Goal: Task Accomplishment & Management: Complete application form

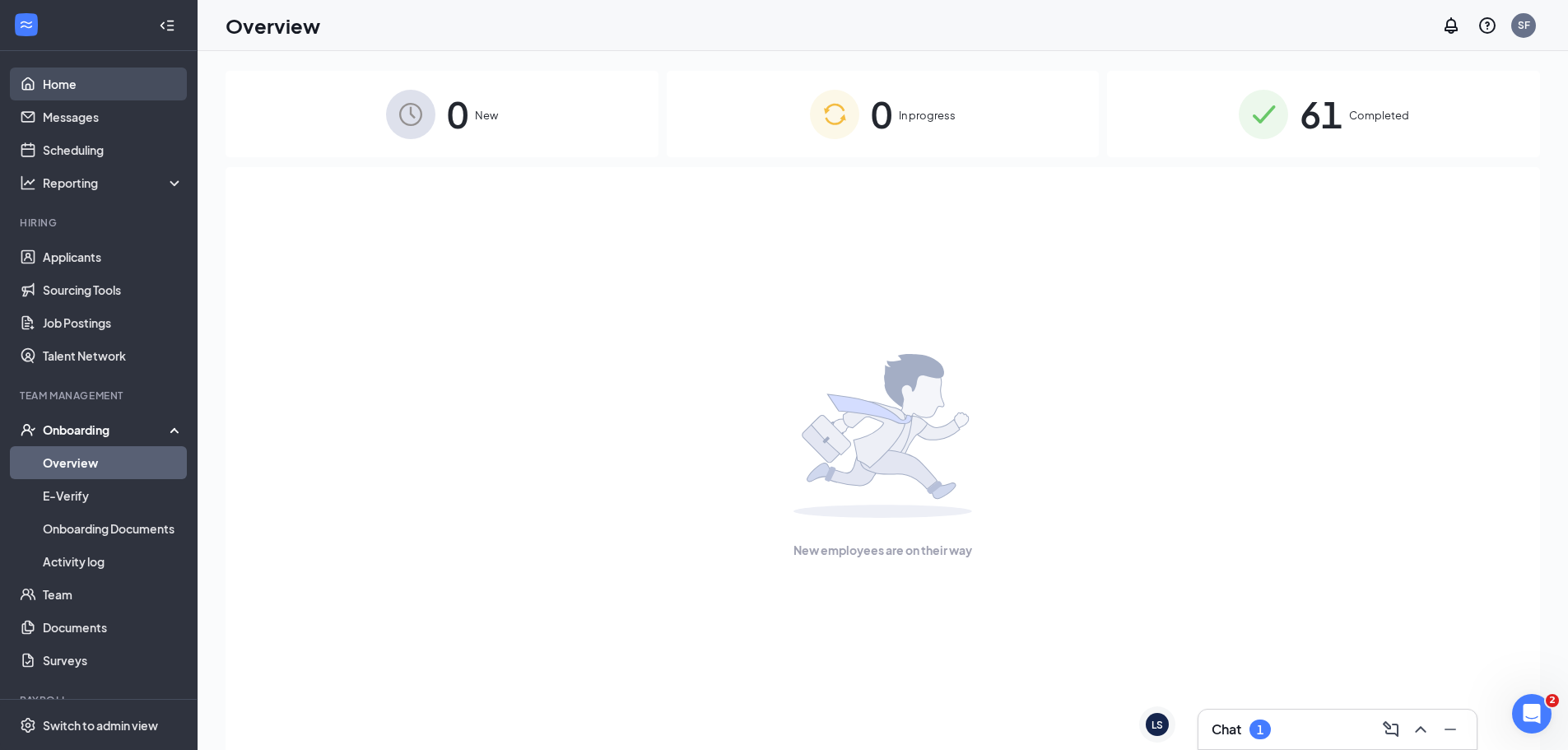
click at [55, 86] on link "Home" at bounding box center [112, 84] width 140 height 33
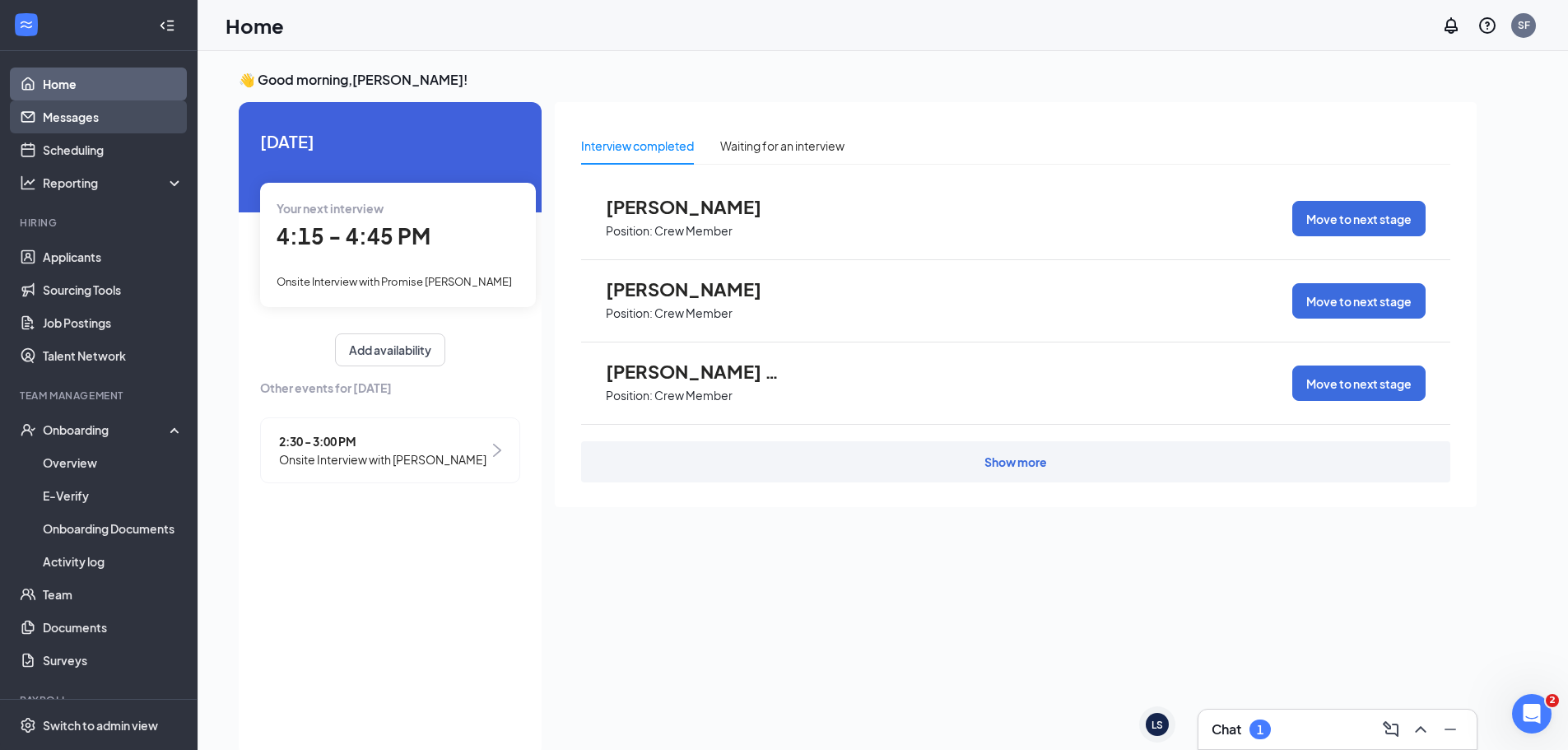
click at [74, 121] on link "Messages" at bounding box center [112, 117] width 140 height 33
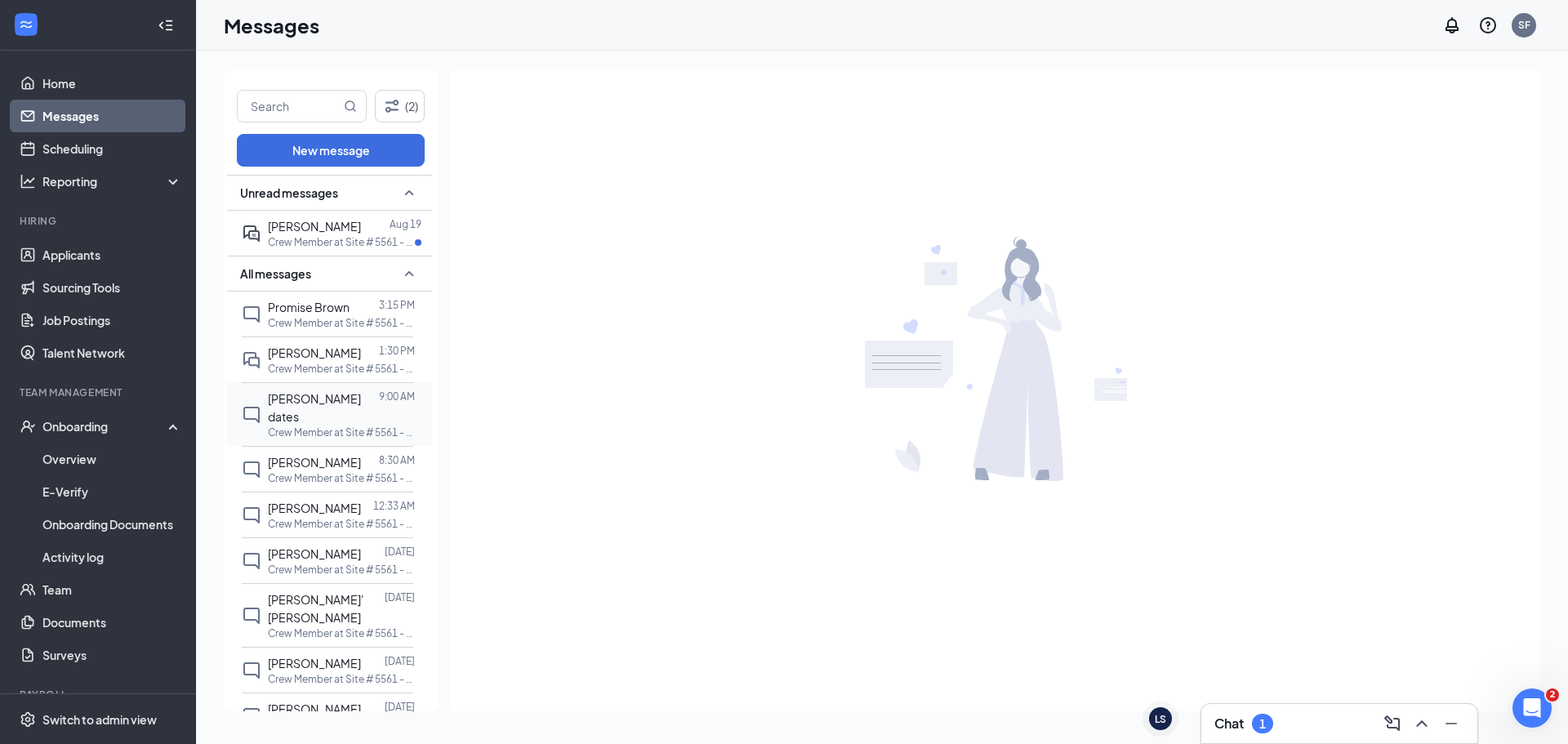
click at [308, 398] on span "[PERSON_NAME] dates" at bounding box center [314, 407] width 93 height 32
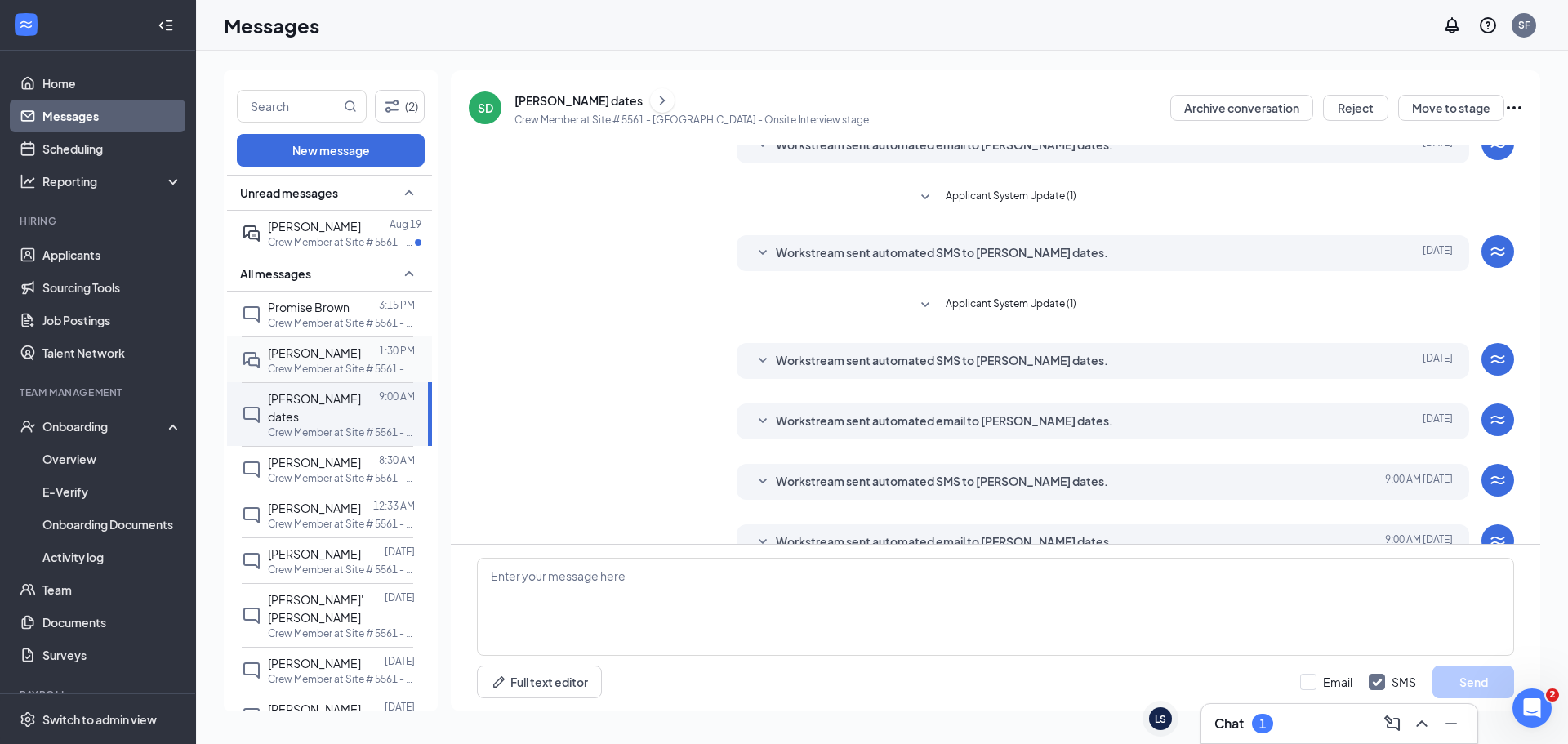
scroll to position [106, 0]
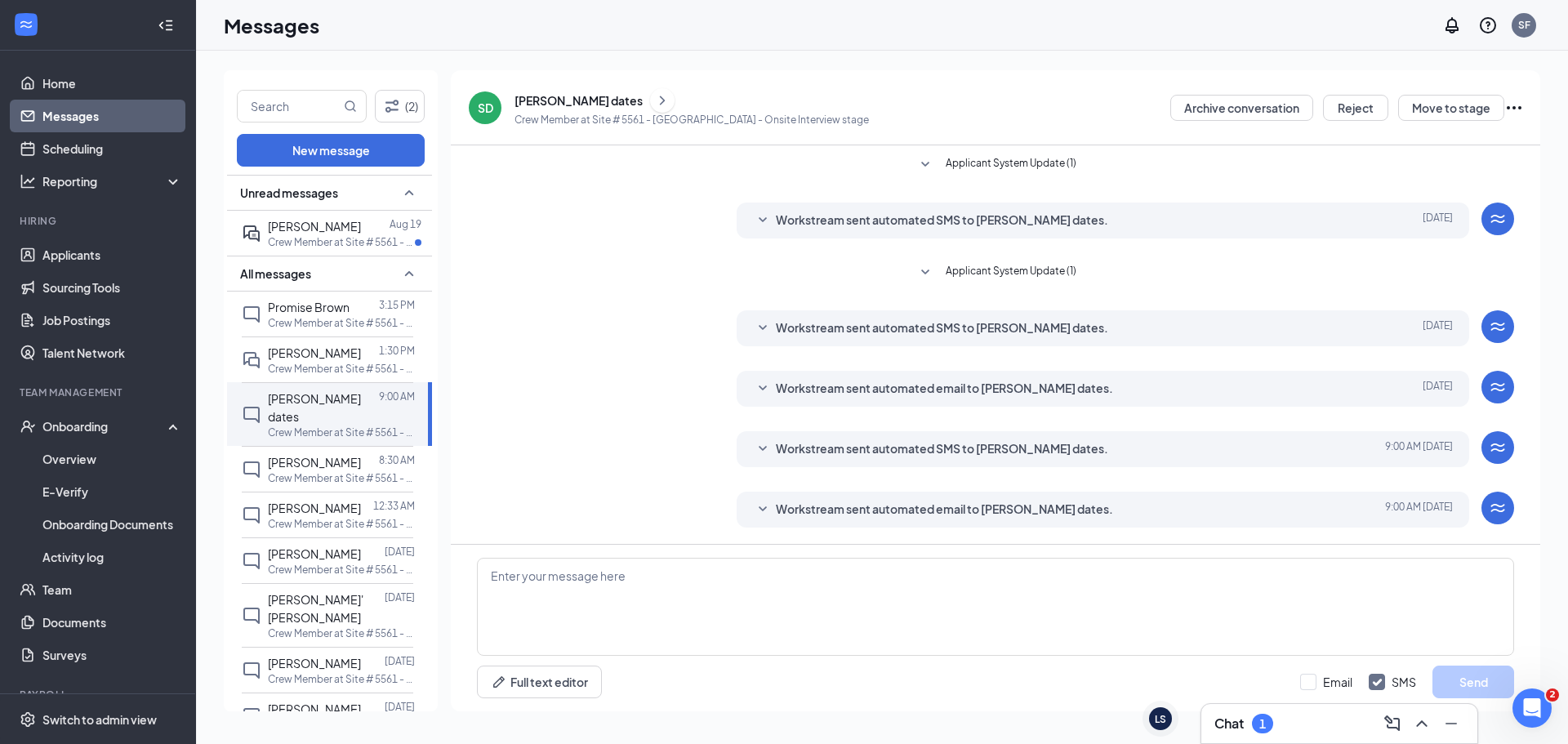
click at [561, 98] on div "[PERSON_NAME] dates" at bounding box center [579, 101] width 128 height 16
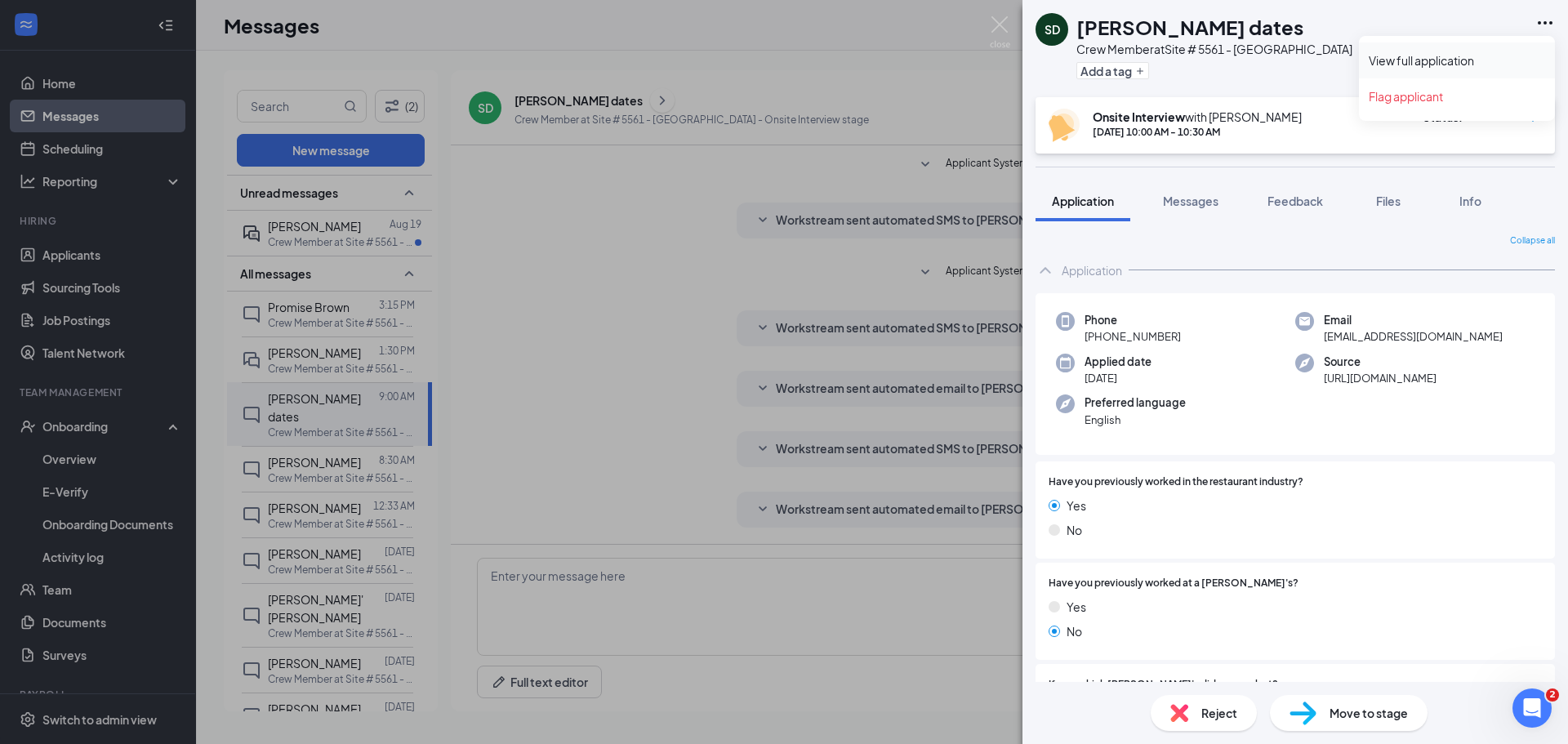
click at [1418, 58] on link "View full application" at bounding box center [1457, 60] width 176 height 16
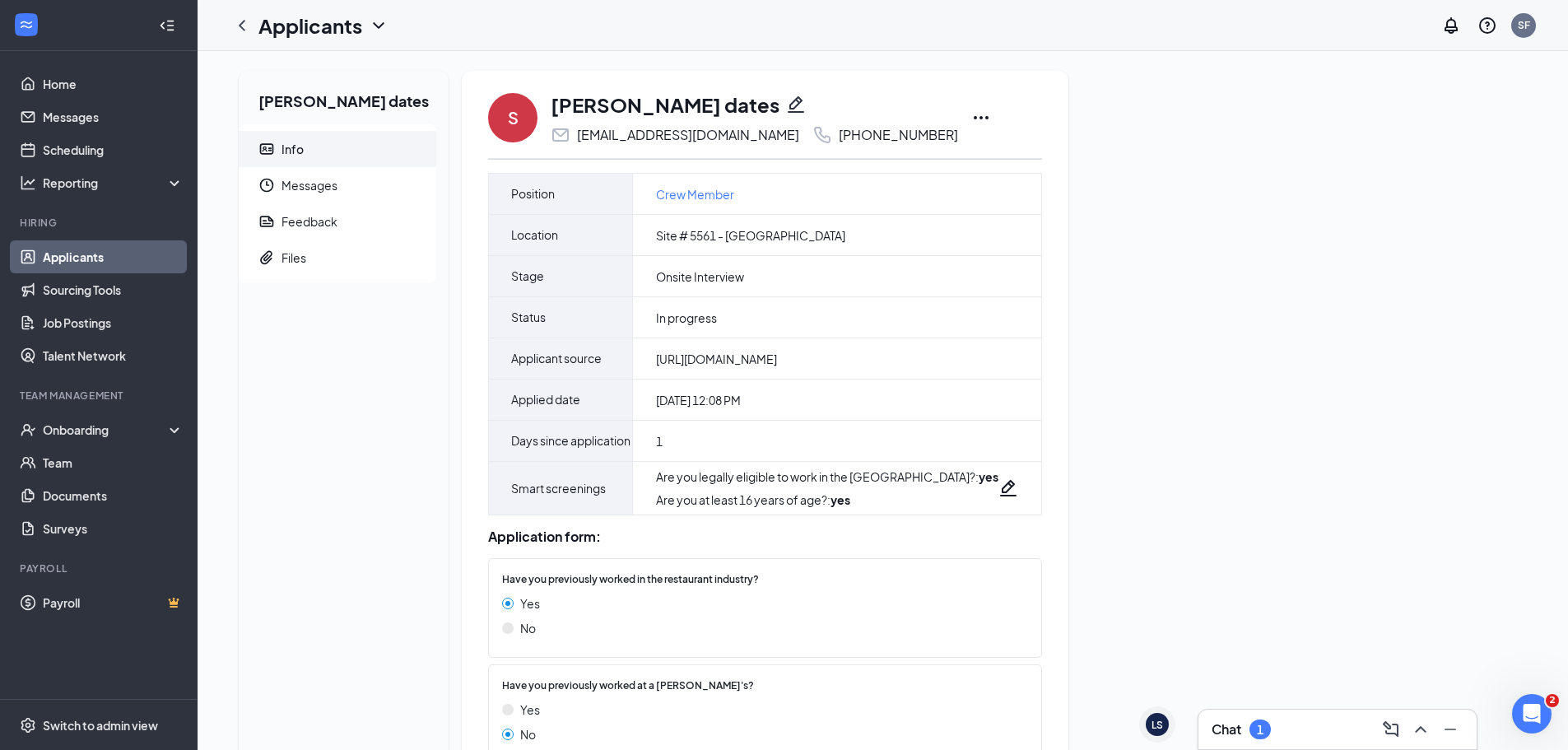
click at [971, 117] on icon "Ellipses" at bounding box center [981, 118] width 20 height 20
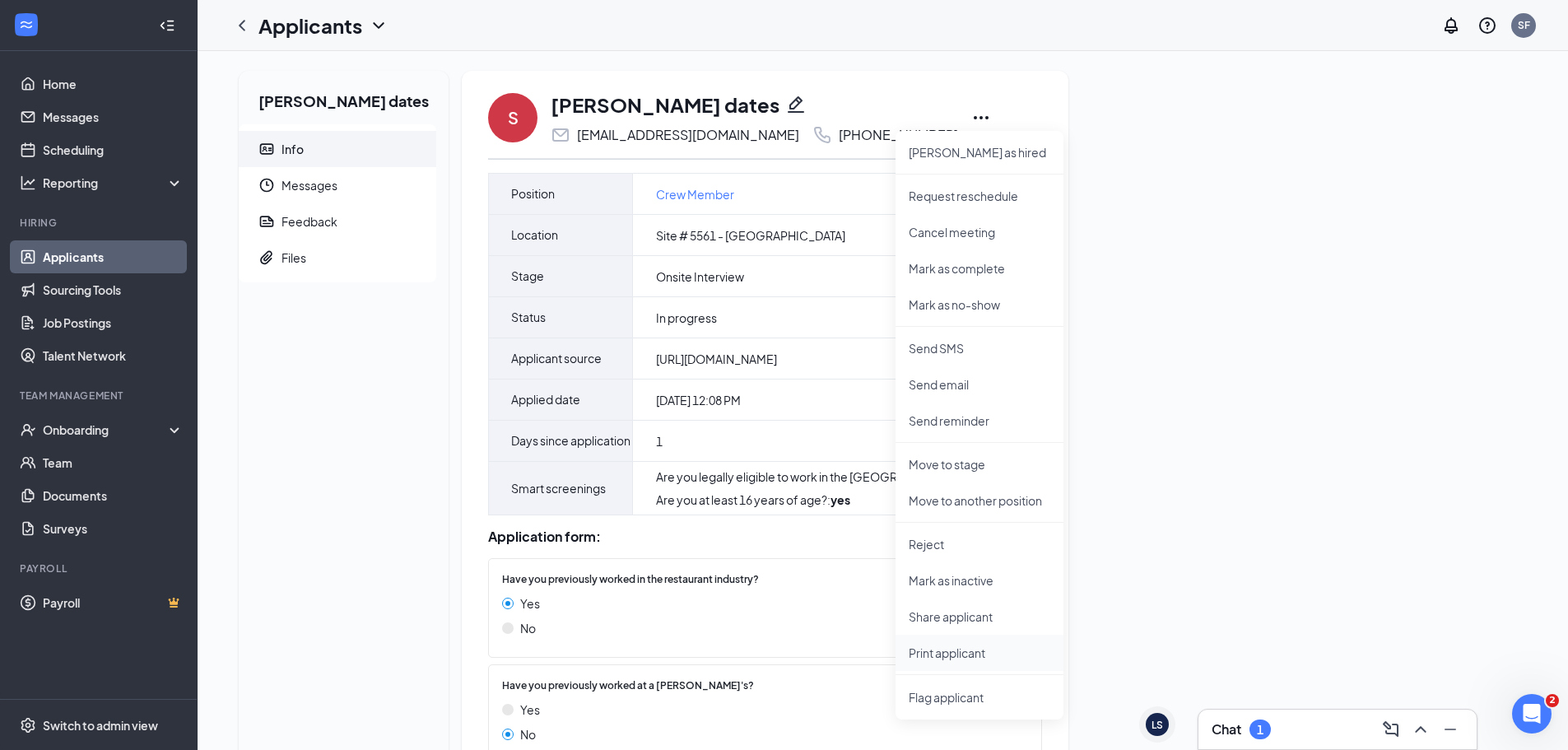
click at [924, 649] on p "Print applicant" at bounding box center [979, 653] width 141 height 16
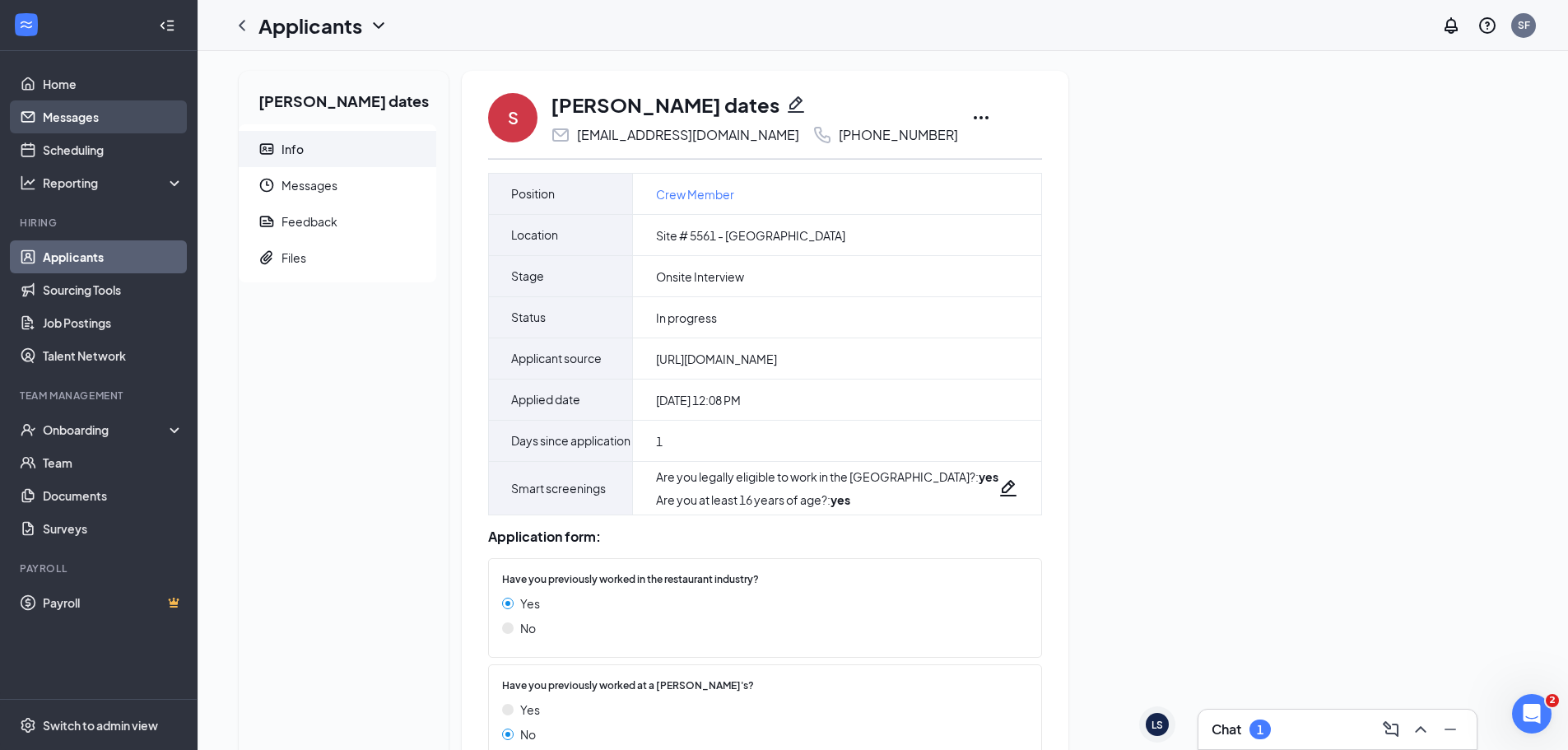
click at [85, 116] on link "Messages" at bounding box center [112, 117] width 140 height 33
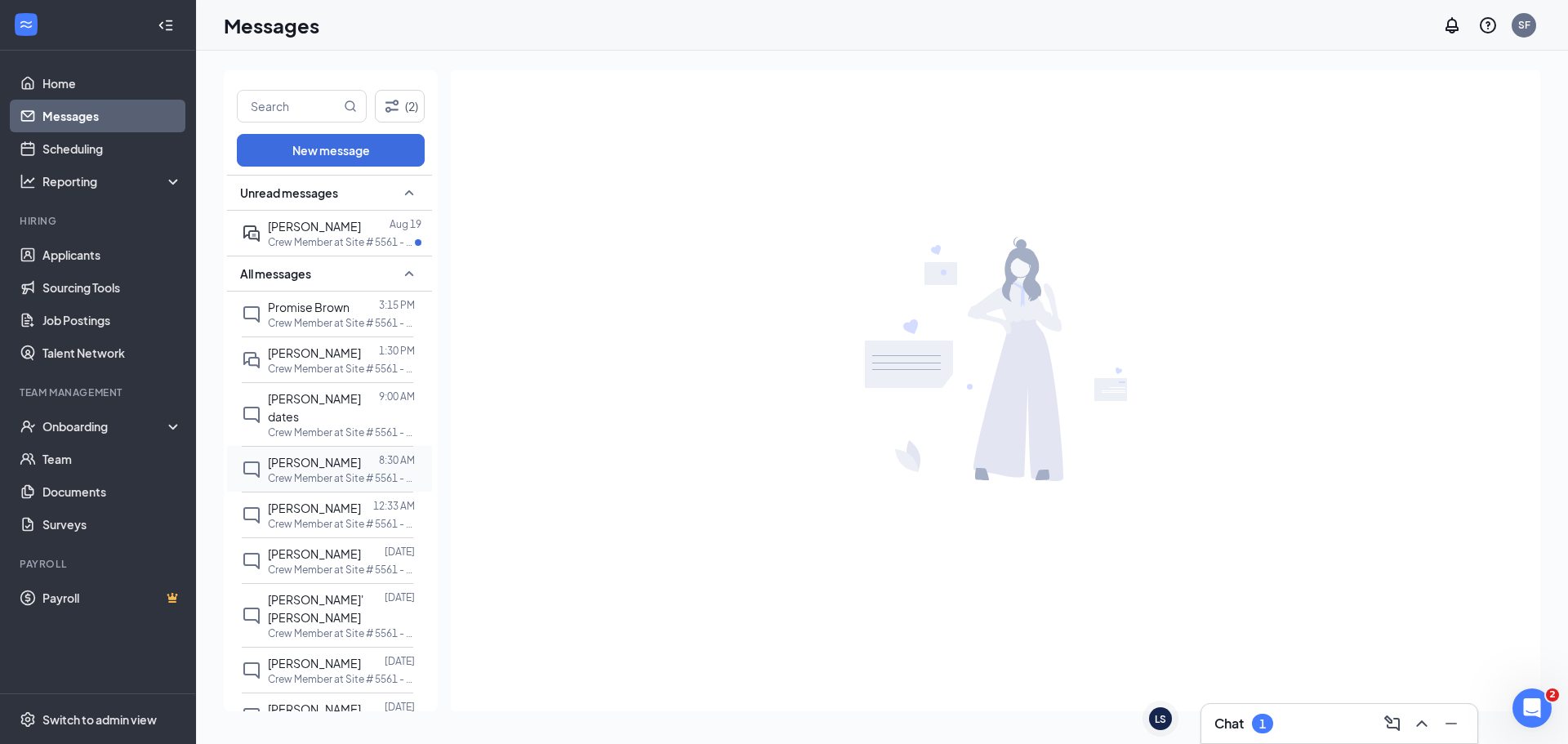
click at [279, 455] on span "[PERSON_NAME]" at bounding box center [314, 462] width 93 height 14
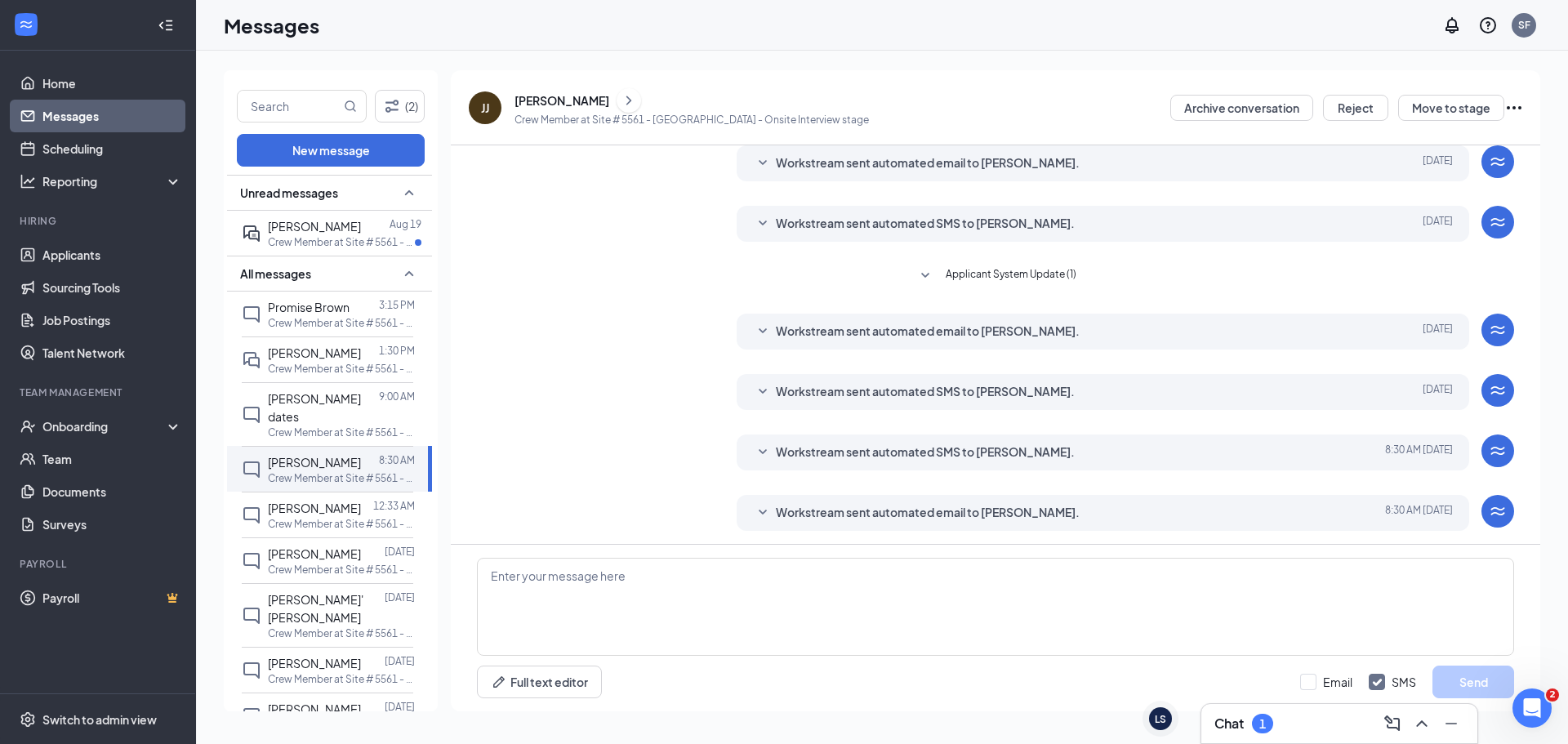
scroll to position [58, 0]
click at [561, 95] on div "[PERSON_NAME]" at bounding box center [562, 101] width 94 height 16
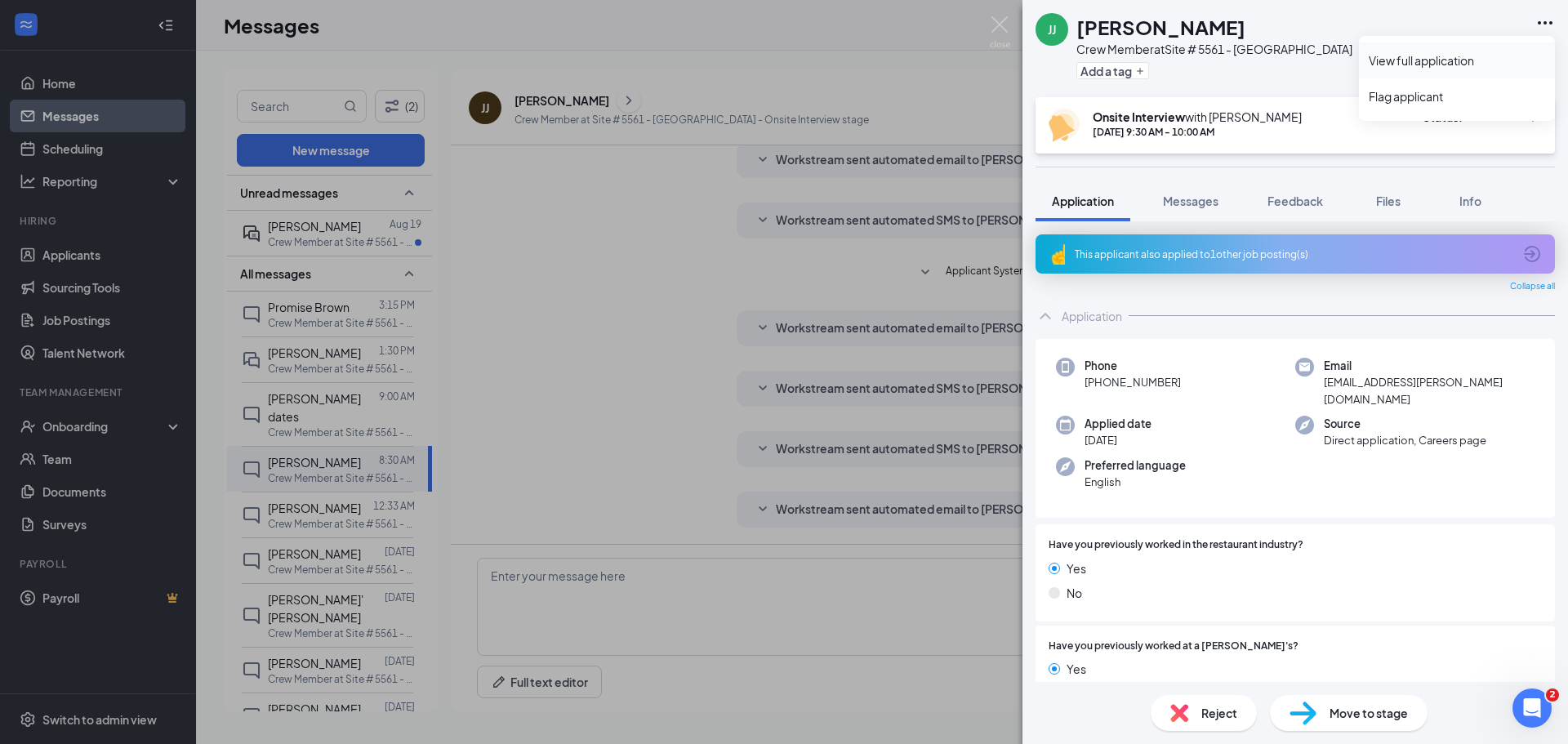
click at [1455, 58] on link "View full application" at bounding box center [1457, 60] width 176 height 16
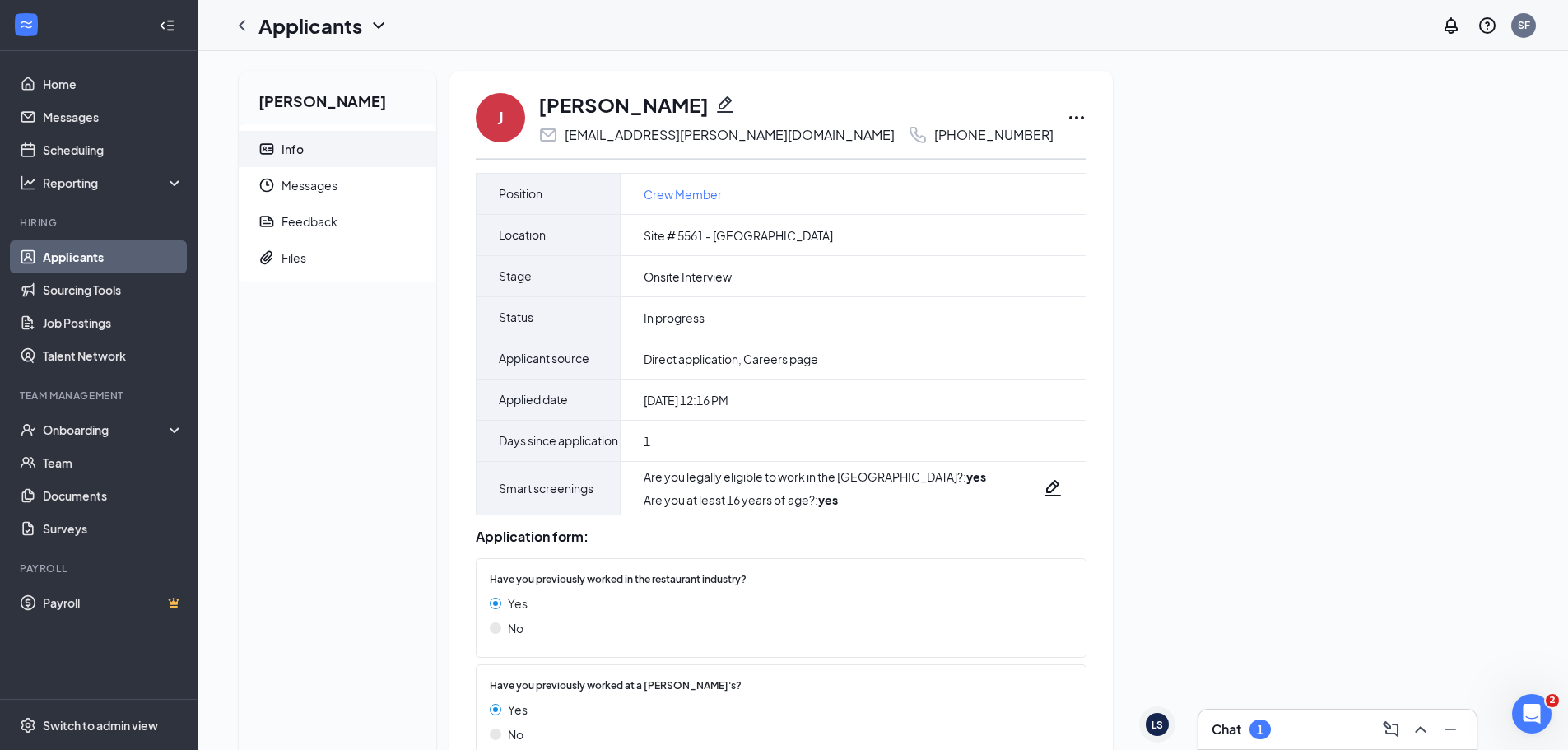
click at [1069, 117] on icon "Ellipses" at bounding box center [1076, 118] width 14 height 4
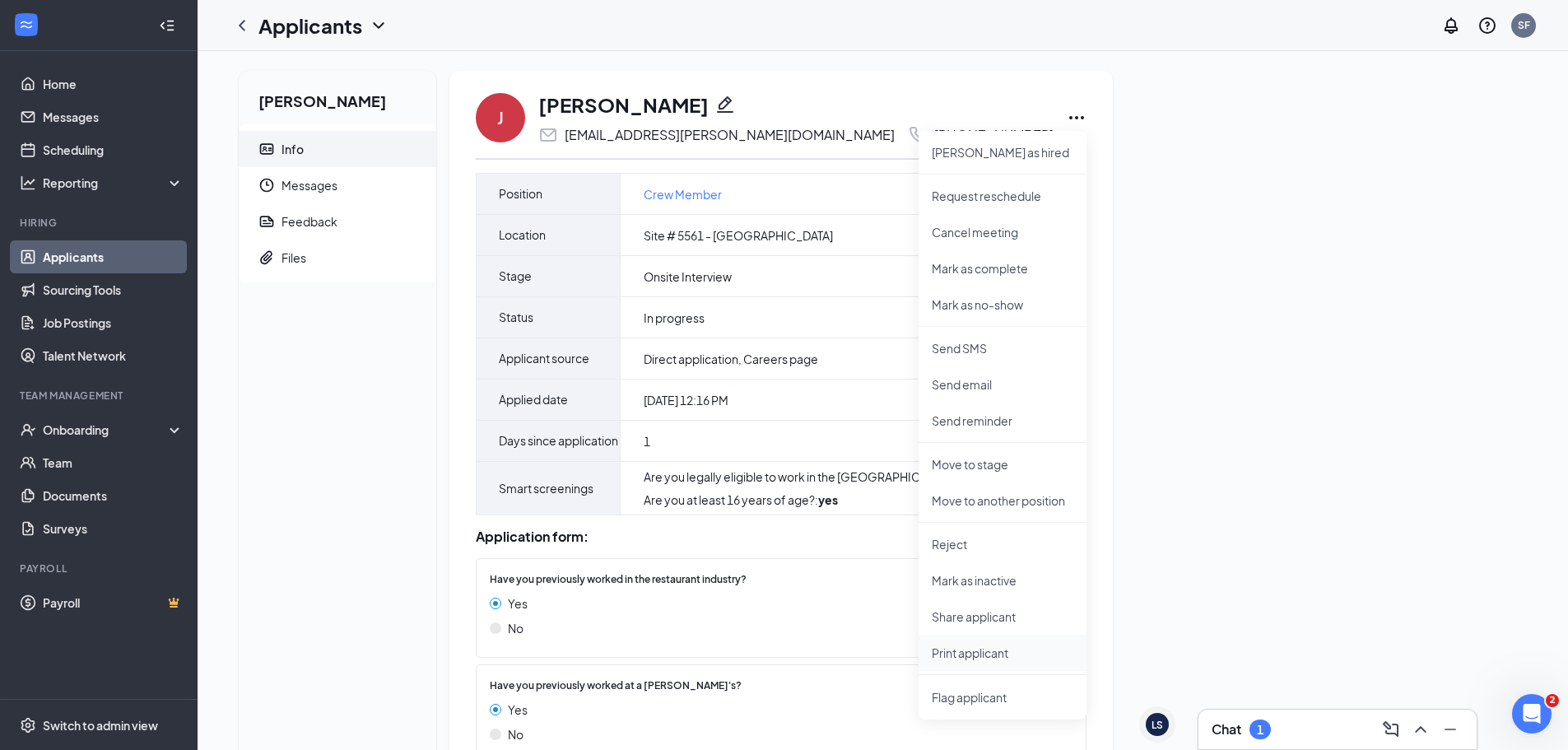
click at [987, 653] on p "Print applicant" at bounding box center [1003, 653] width 141 height 16
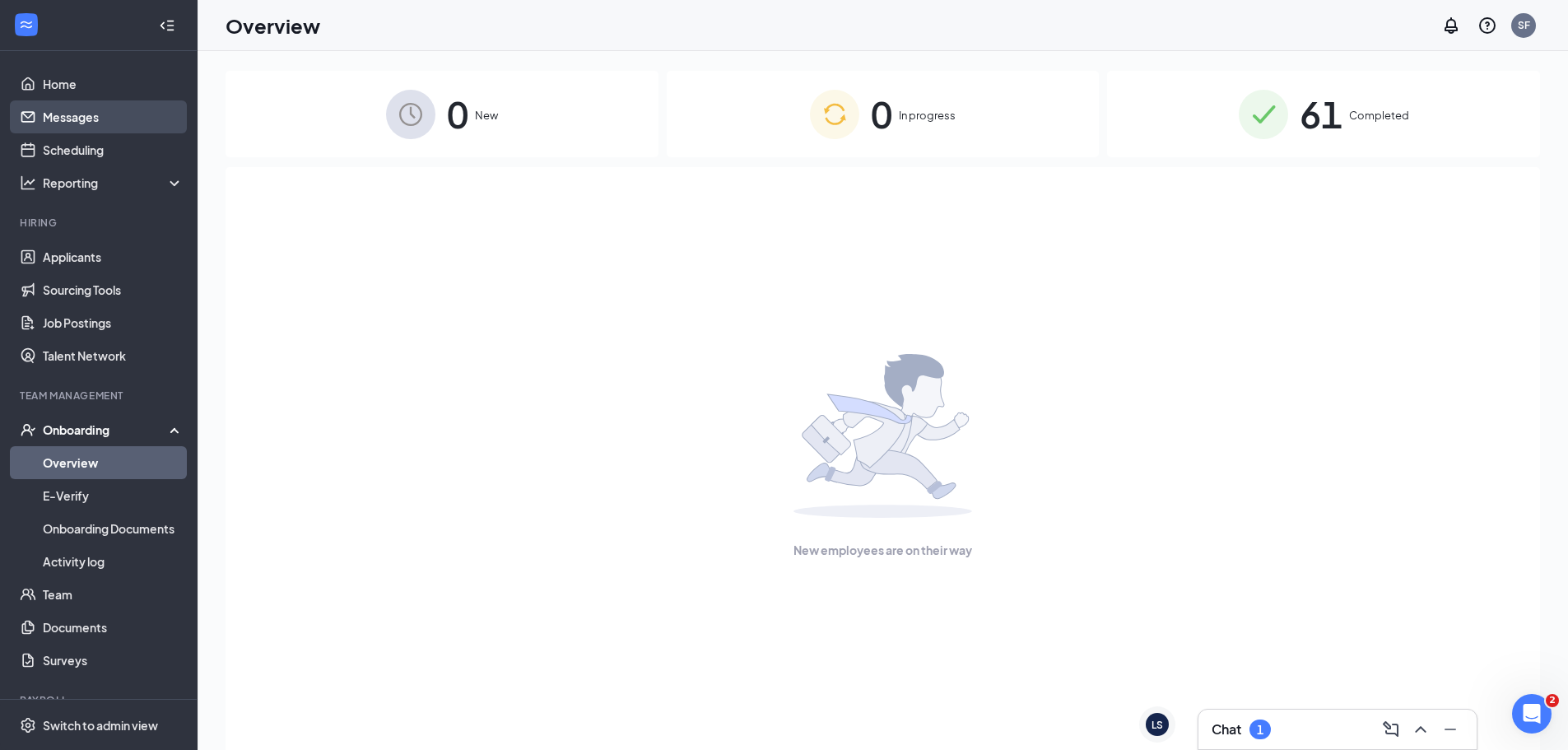
click at [71, 118] on link "Messages" at bounding box center [112, 117] width 140 height 33
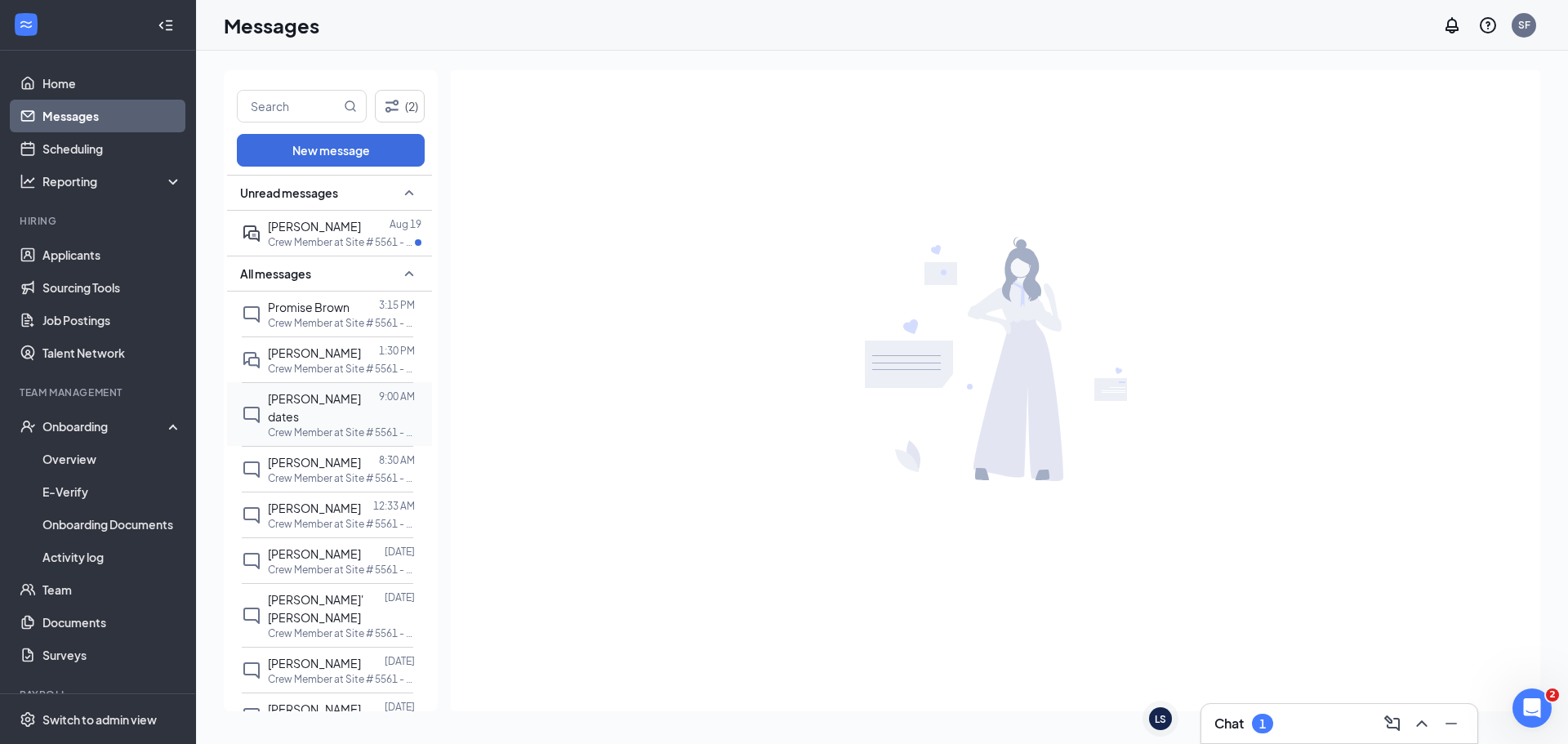
click at [314, 398] on span "[PERSON_NAME] dates" at bounding box center [314, 407] width 93 height 32
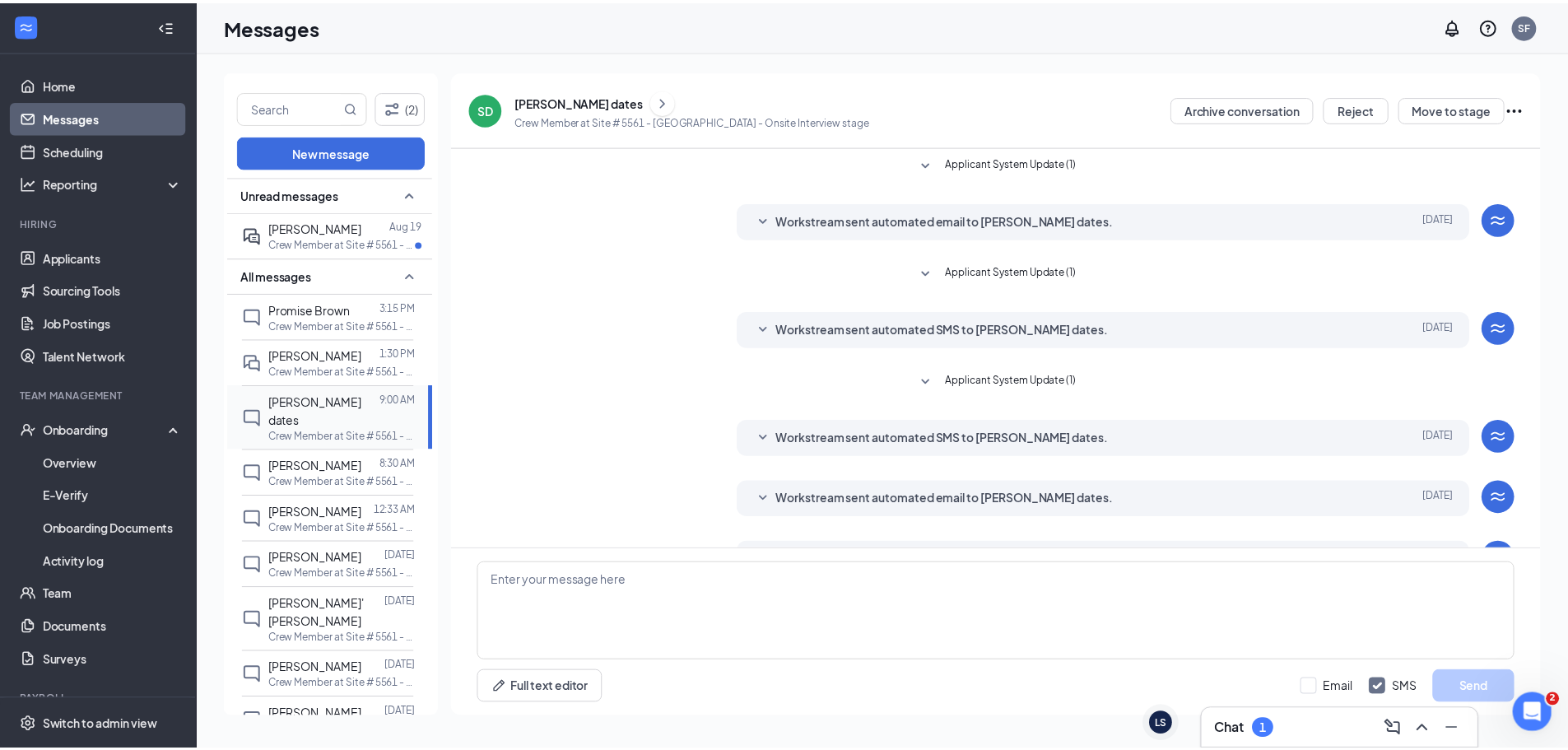
scroll to position [107, 0]
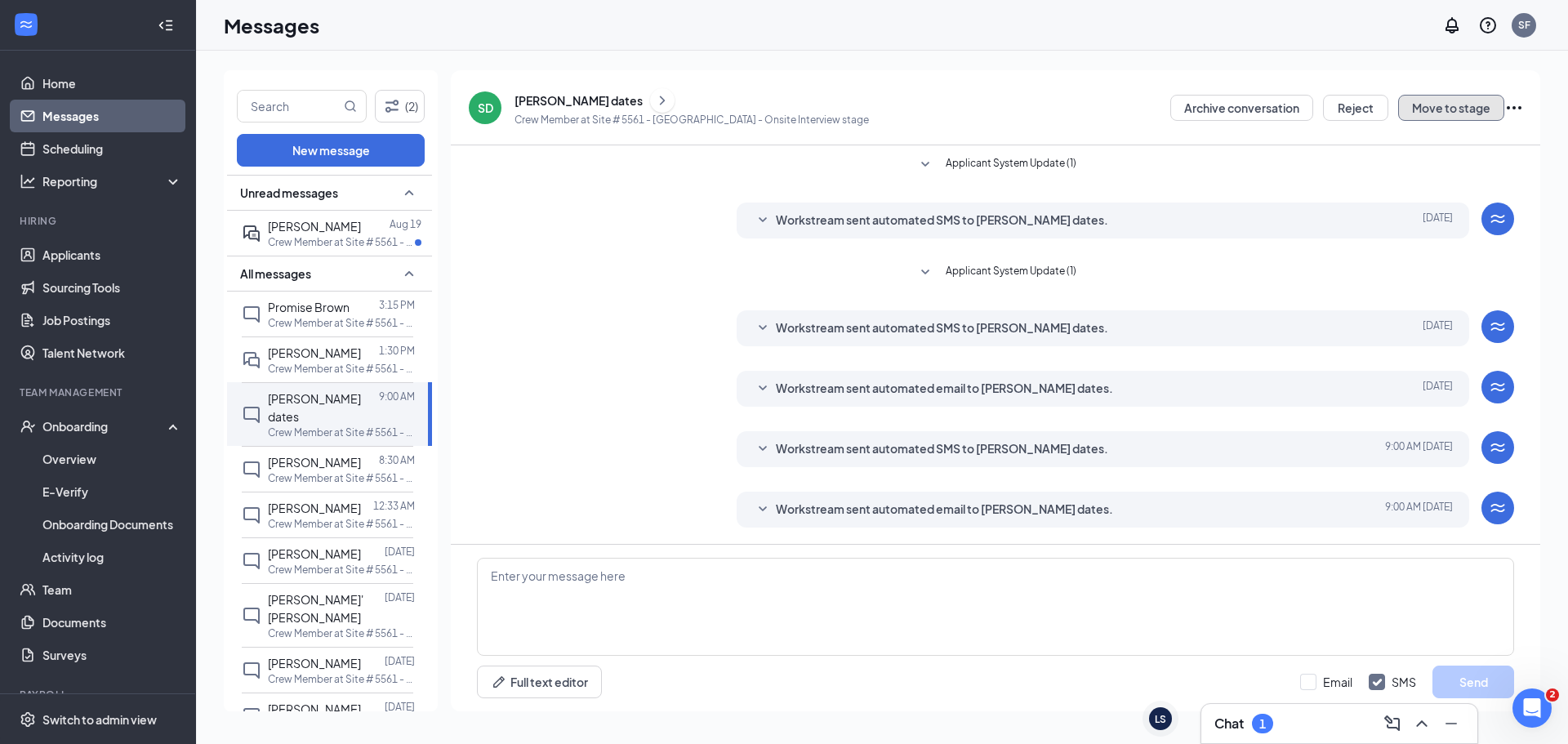
click at [1449, 110] on button "Move to stage" at bounding box center [1451, 107] width 106 height 26
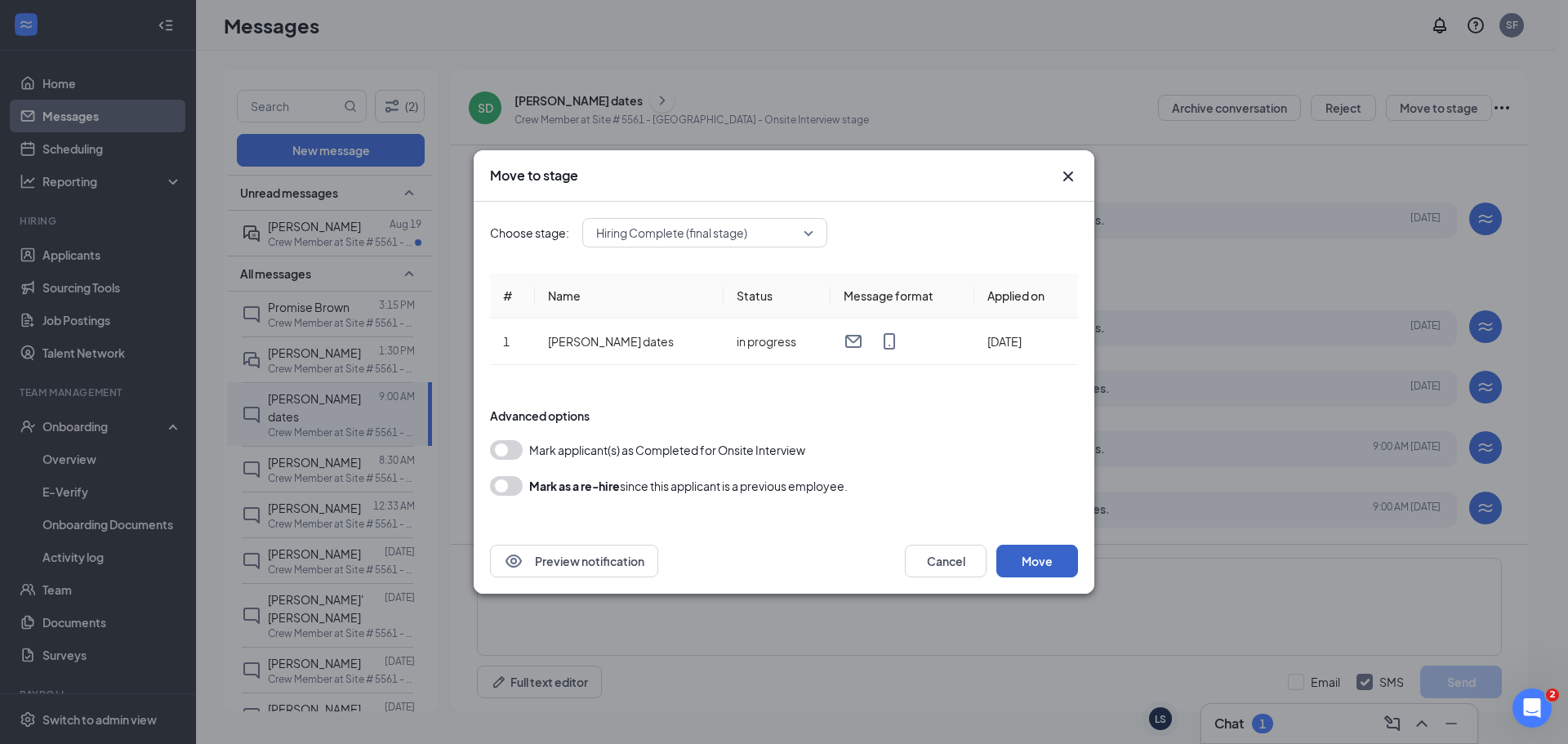
click at [1041, 566] on button "Move" at bounding box center [1037, 561] width 82 height 32
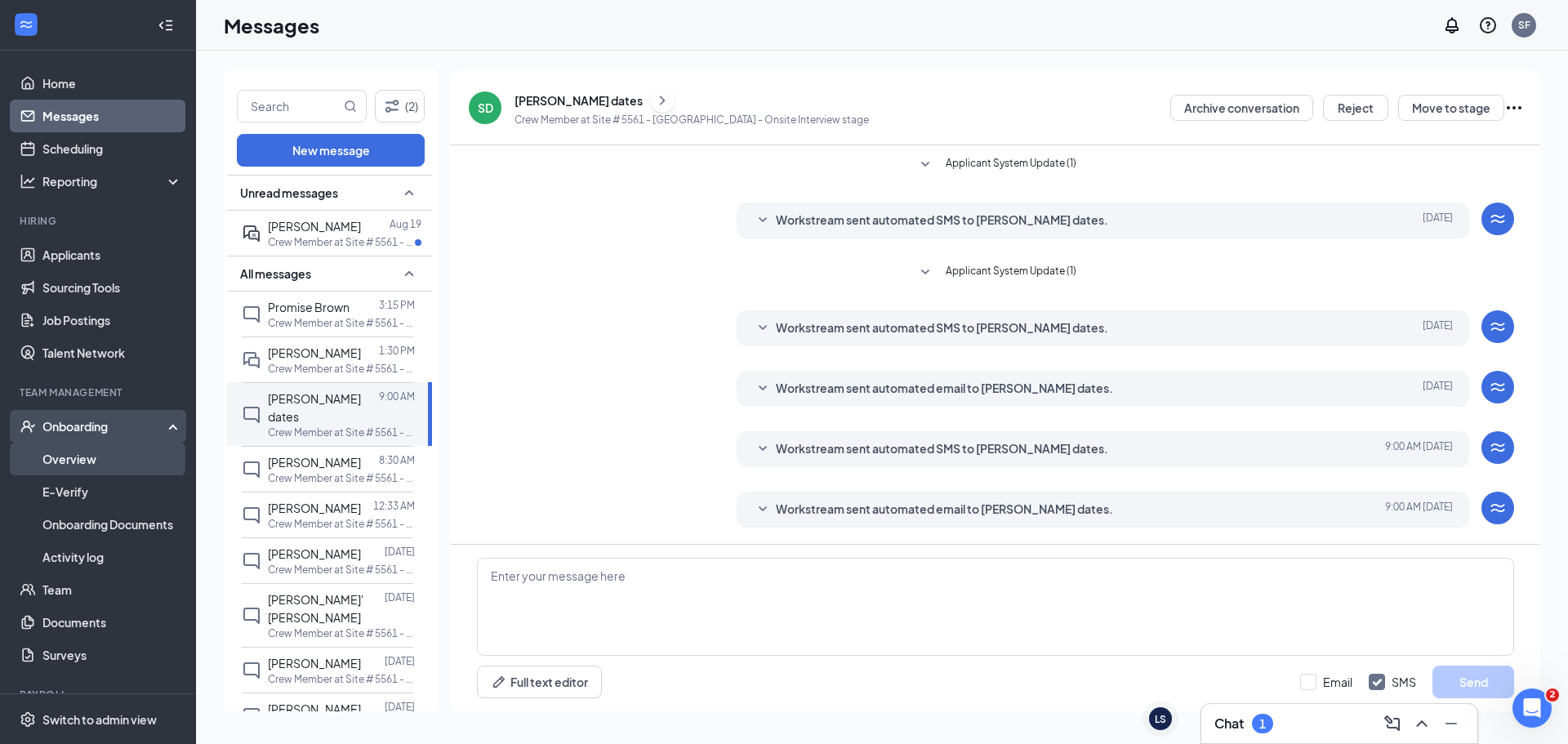
click at [63, 456] on link "Overview" at bounding box center [111, 459] width 139 height 32
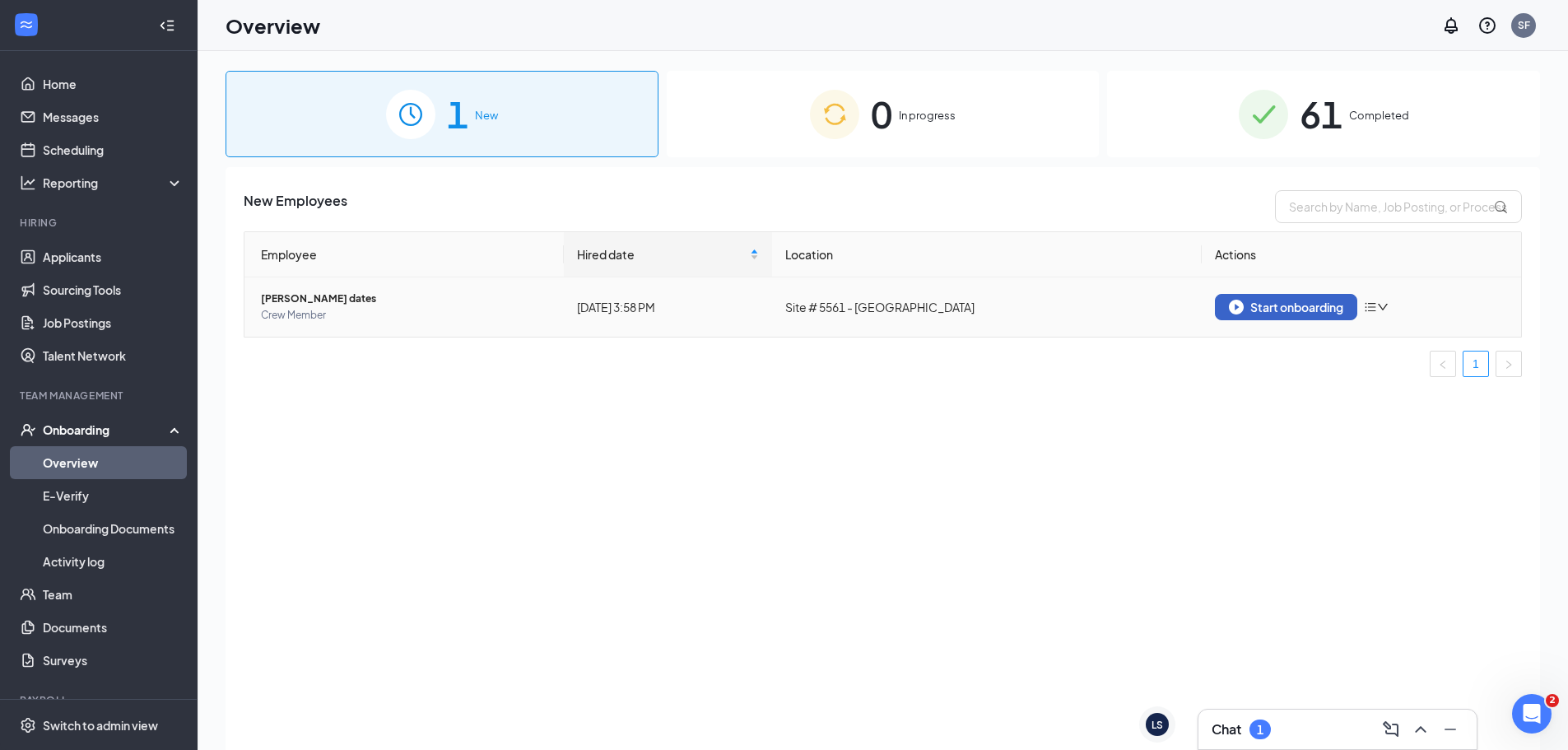
click at [1294, 308] on div "Start onboarding" at bounding box center [1286, 307] width 114 height 14
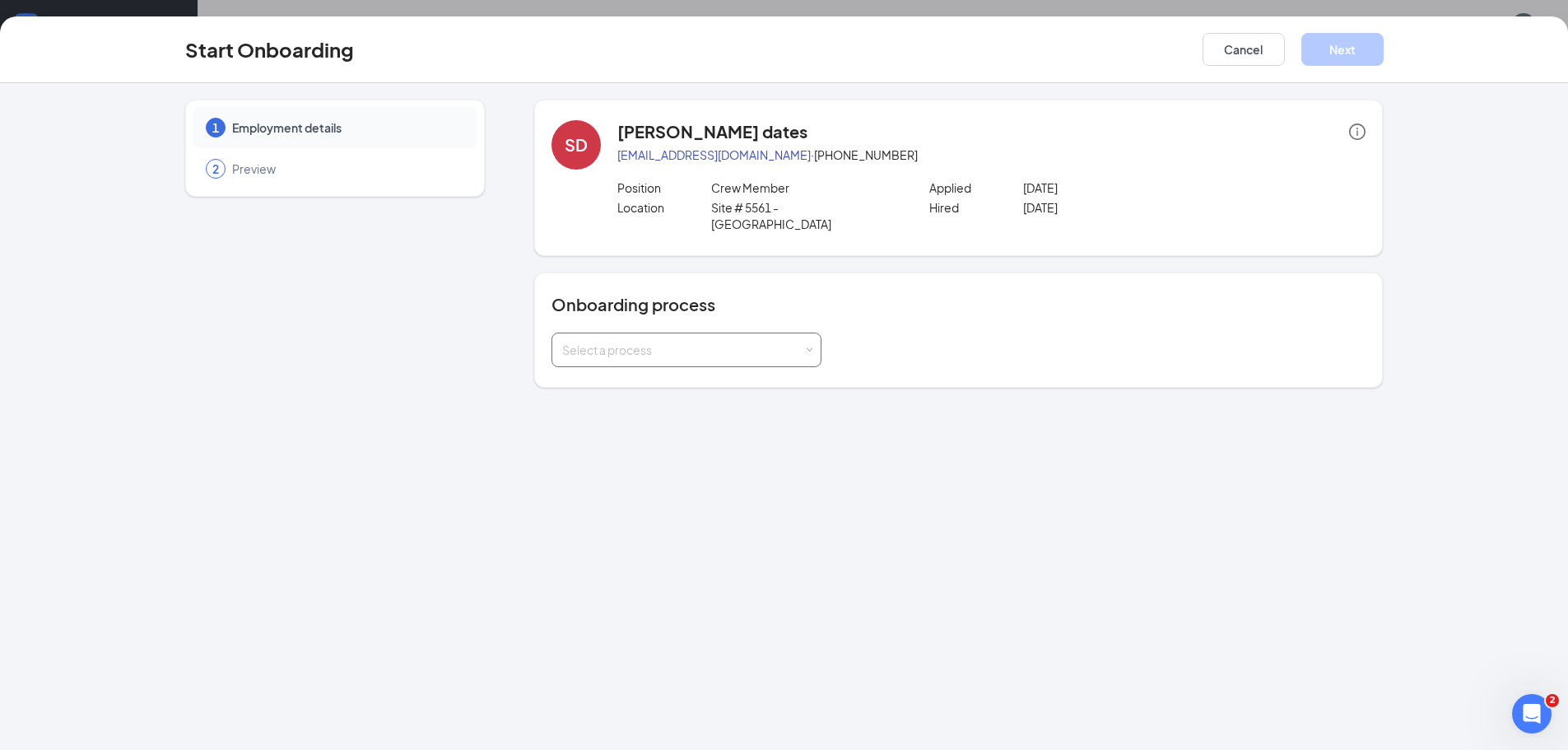
click at [812, 347] on span at bounding box center [810, 351] width 7 height 7
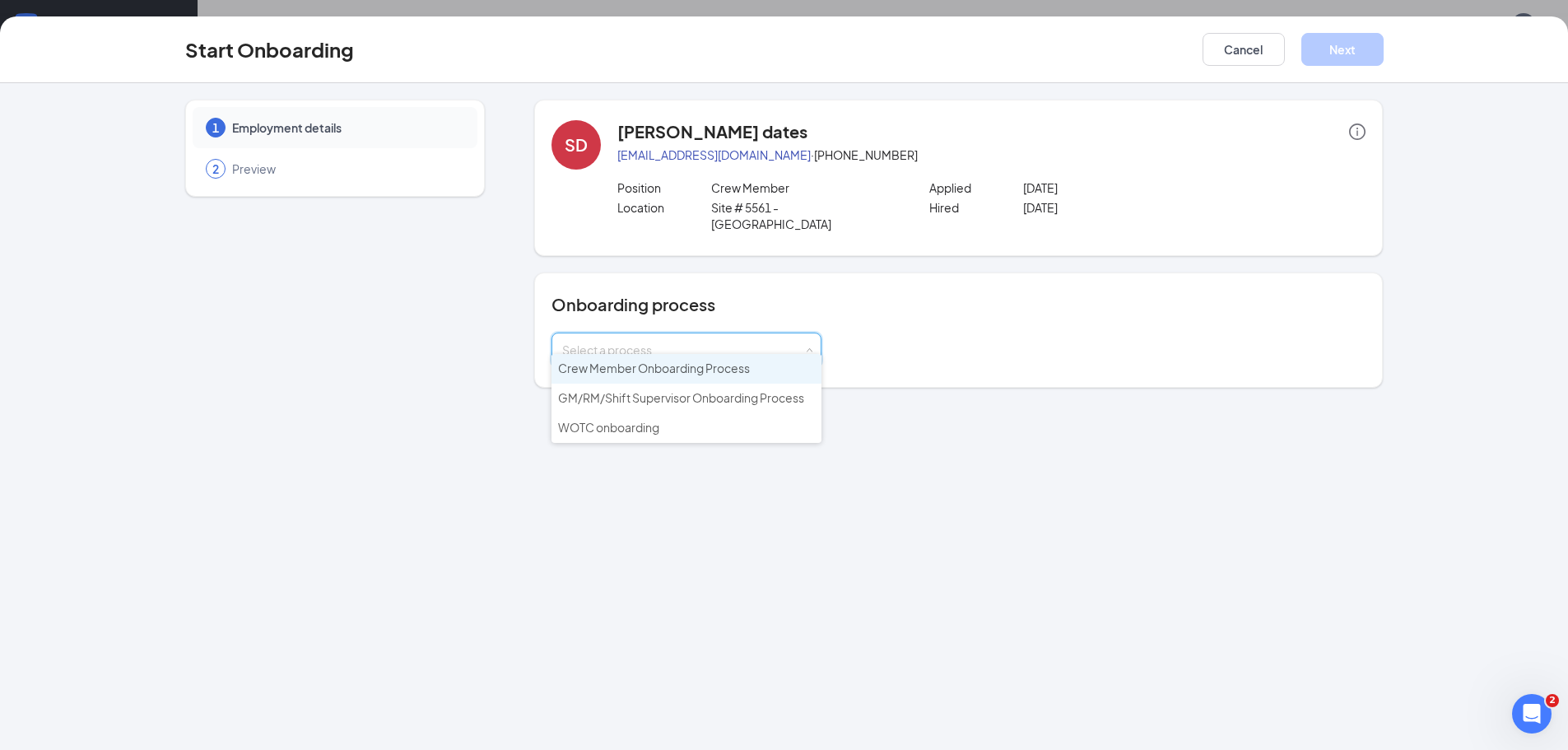
click at [761, 368] on li "Crew Member Onboarding Process" at bounding box center [687, 369] width 270 height 30
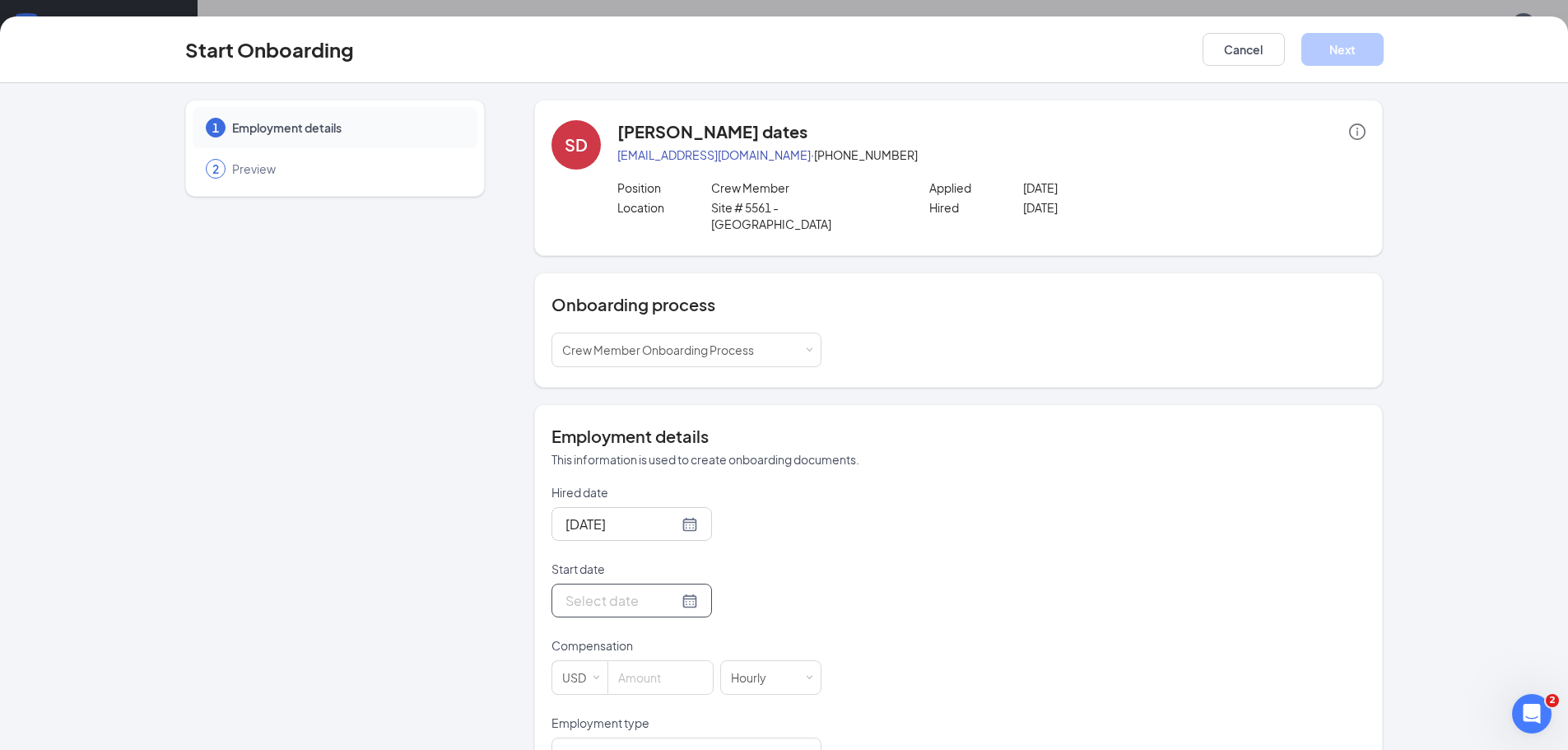
click at [665, 591] on div at bounding box center [631, 601] width 132 height 21
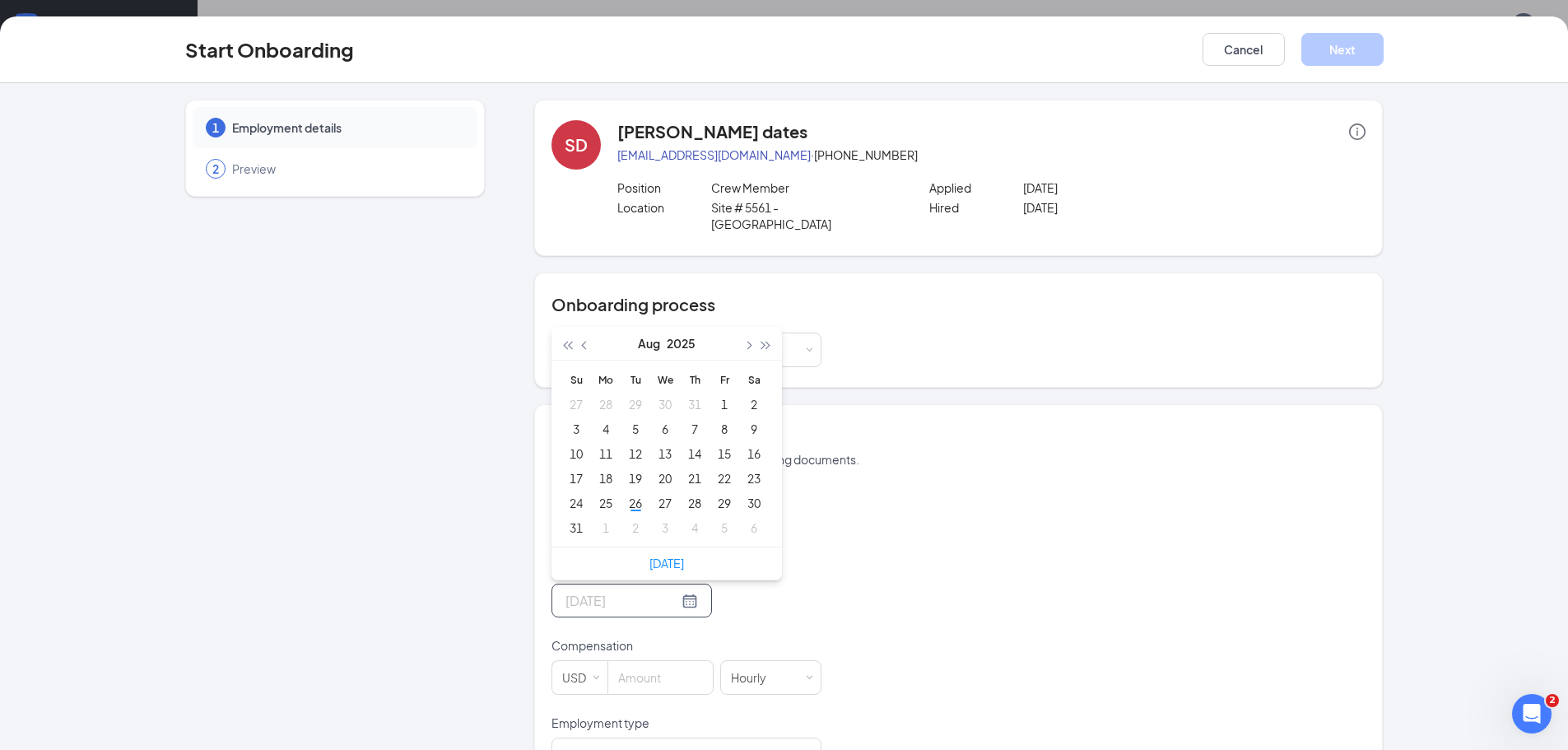
type input "[DATE]"
click at [661, 493] on div "27" at bounding box center [665, 503] width 20 height 20
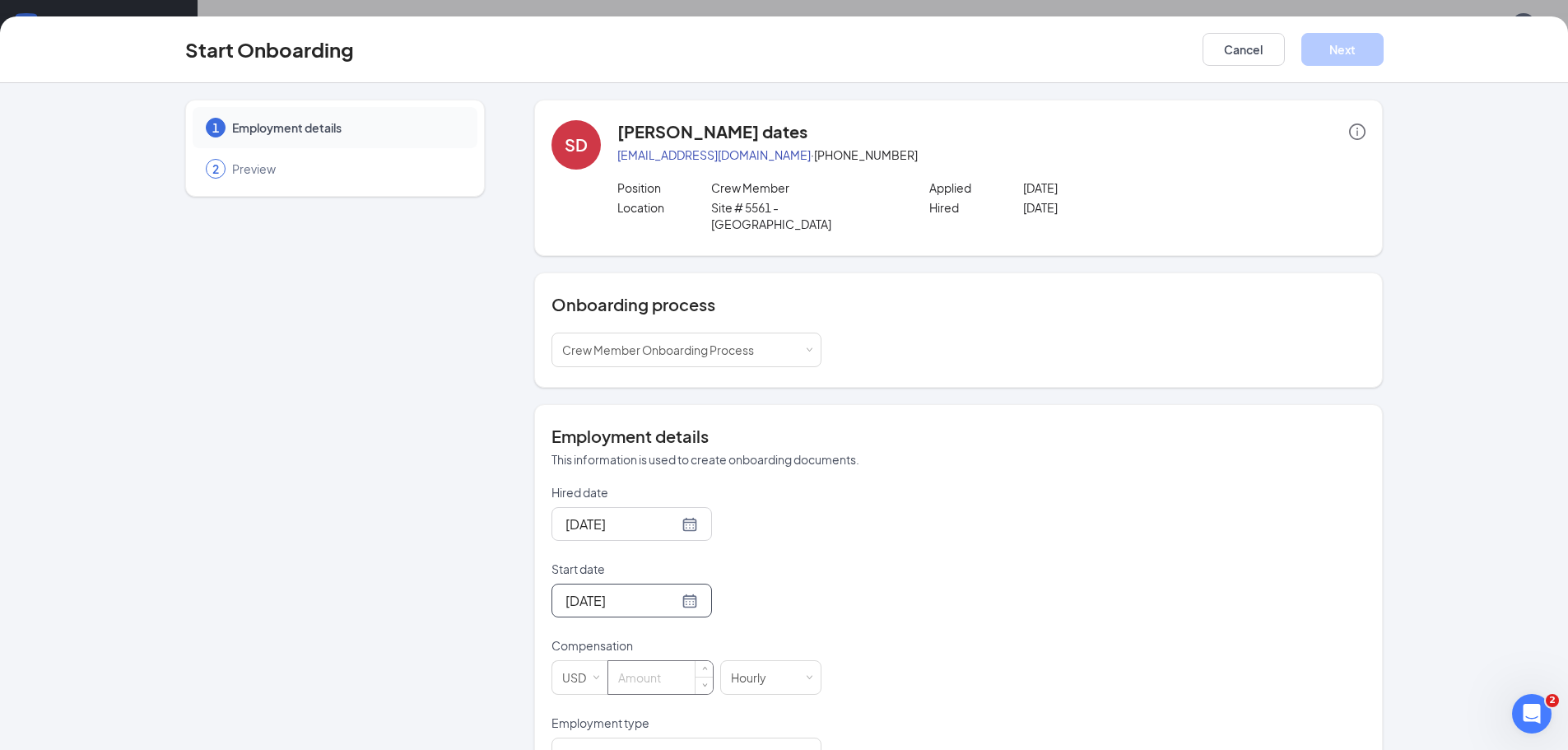
click at [654, 669] on input at bounding box center [660, 678] width 104 height 33
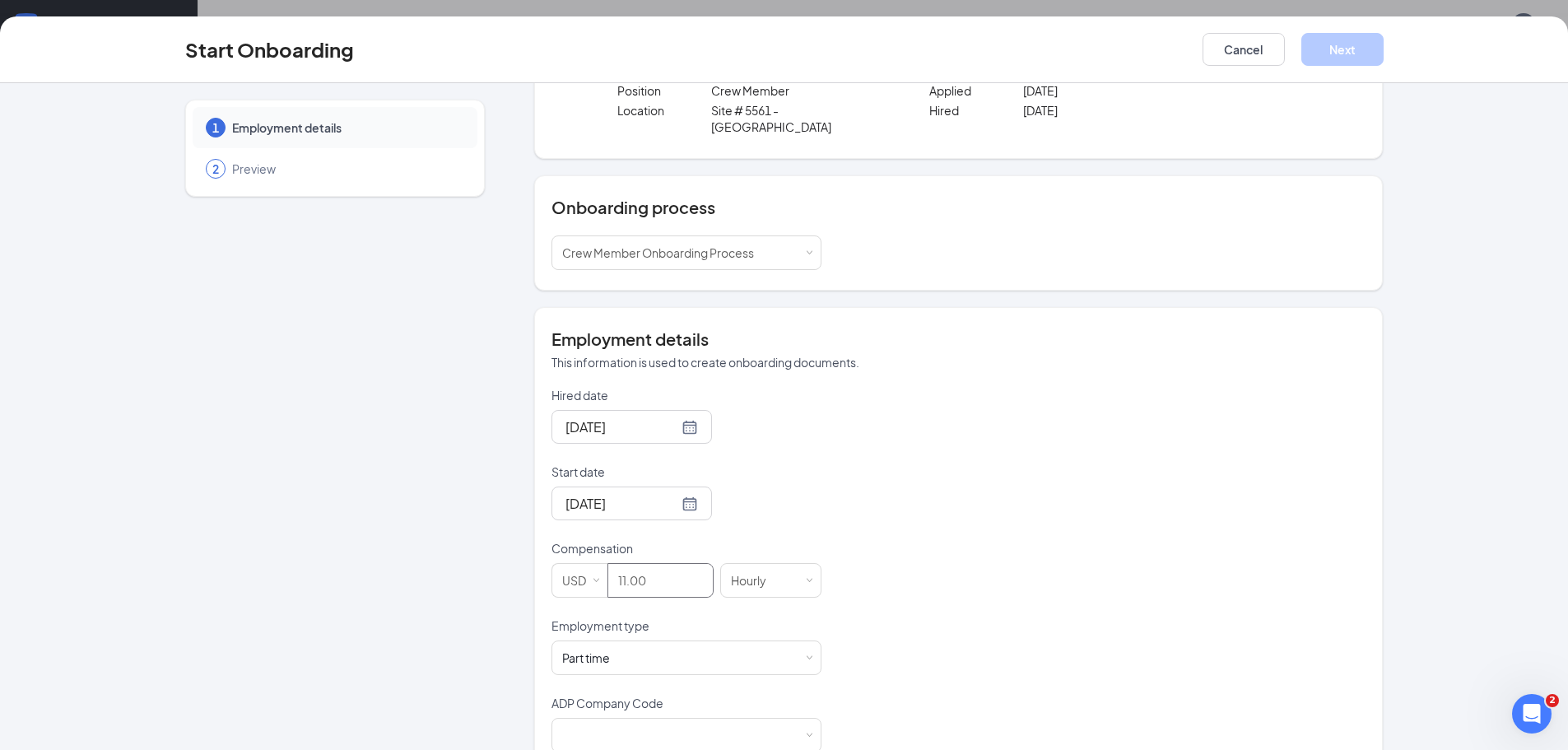
scroll to position [120, 0]
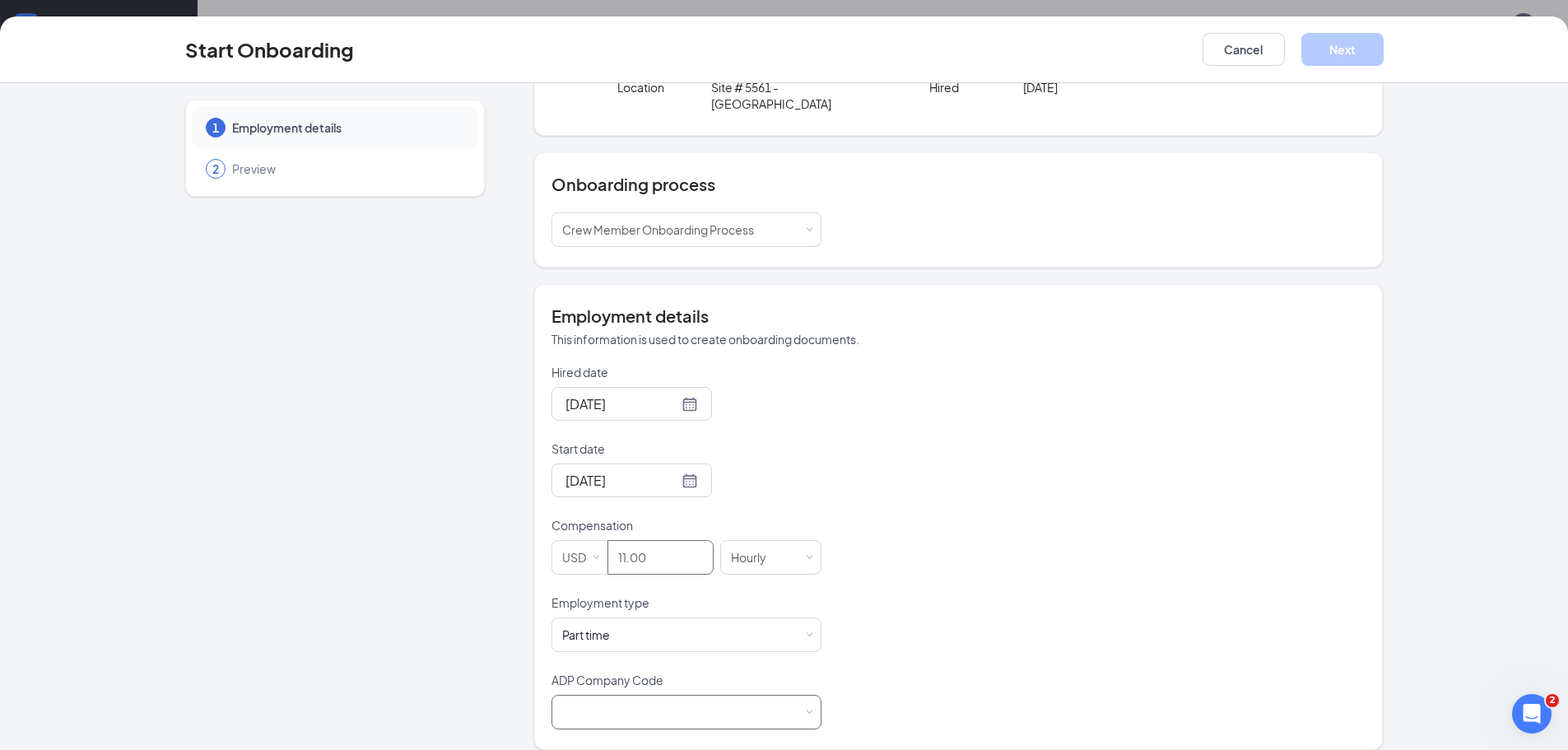
type input "11"
click at [806, 708] on span at bounding box center [810, 712] width 7 height 7
click at [708, 727] on li "B6X - Wenmarr Management Company LLC" at bounding box center [680, 730] width 270 height 27
click at [1355, 53] on button "Next" at bounding box center [1342, 49] width 82 height 33
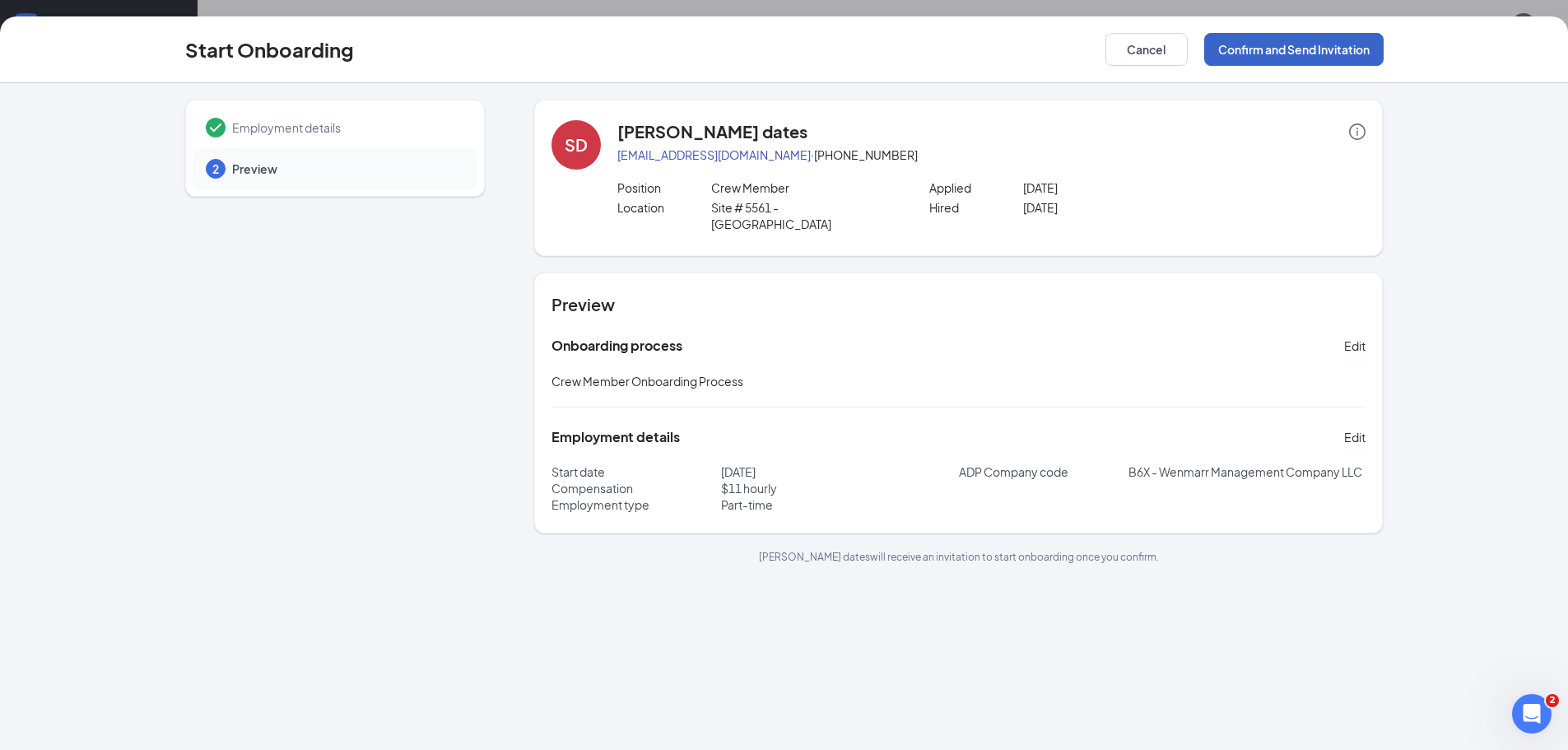
click at [1332, 43] on button "Confirm and Send Invitation" at bounding box center [1294, 49] width 179 height 33
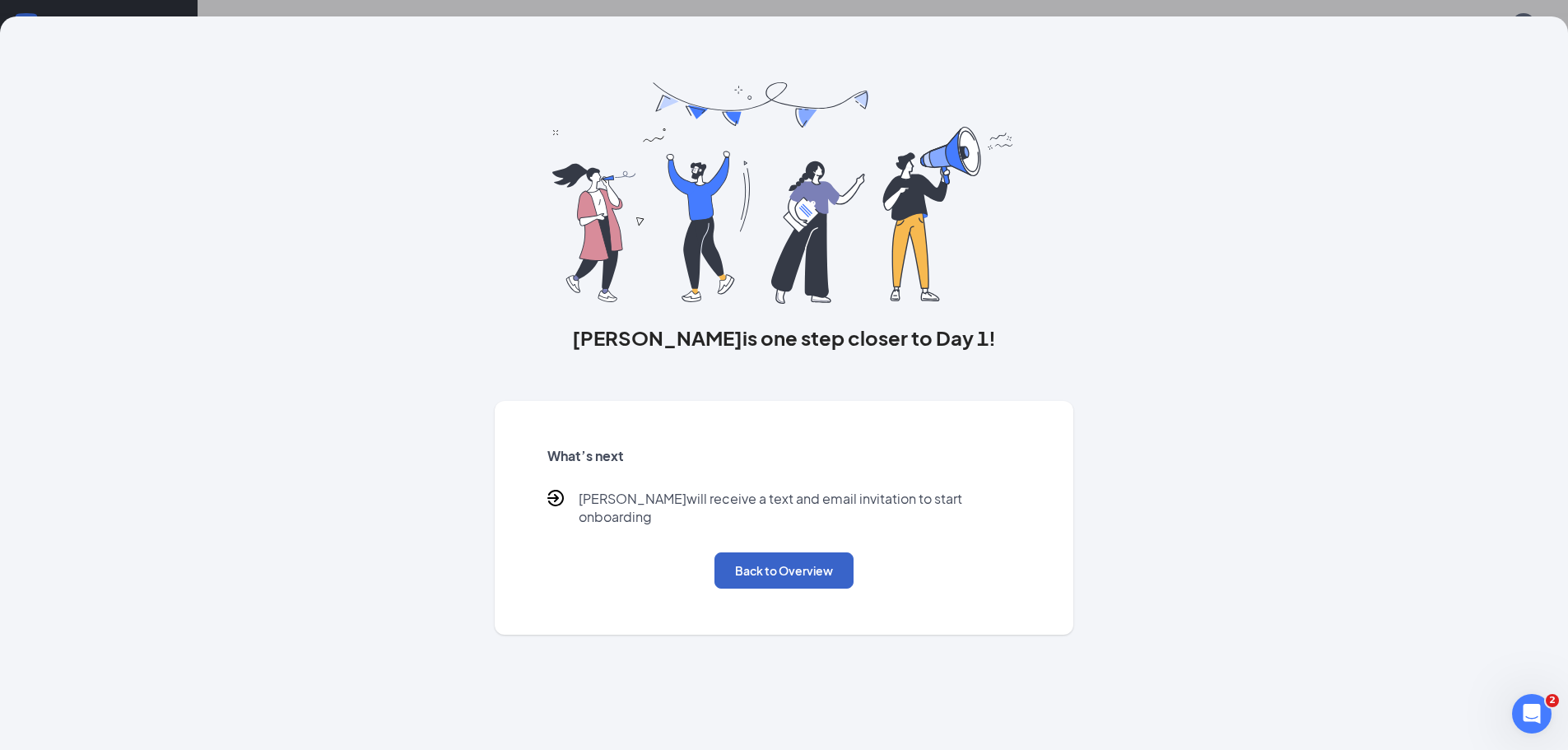
click at [755, 553] on button "Back to Overview" at bounding box center [784, 571] width 139 height 36
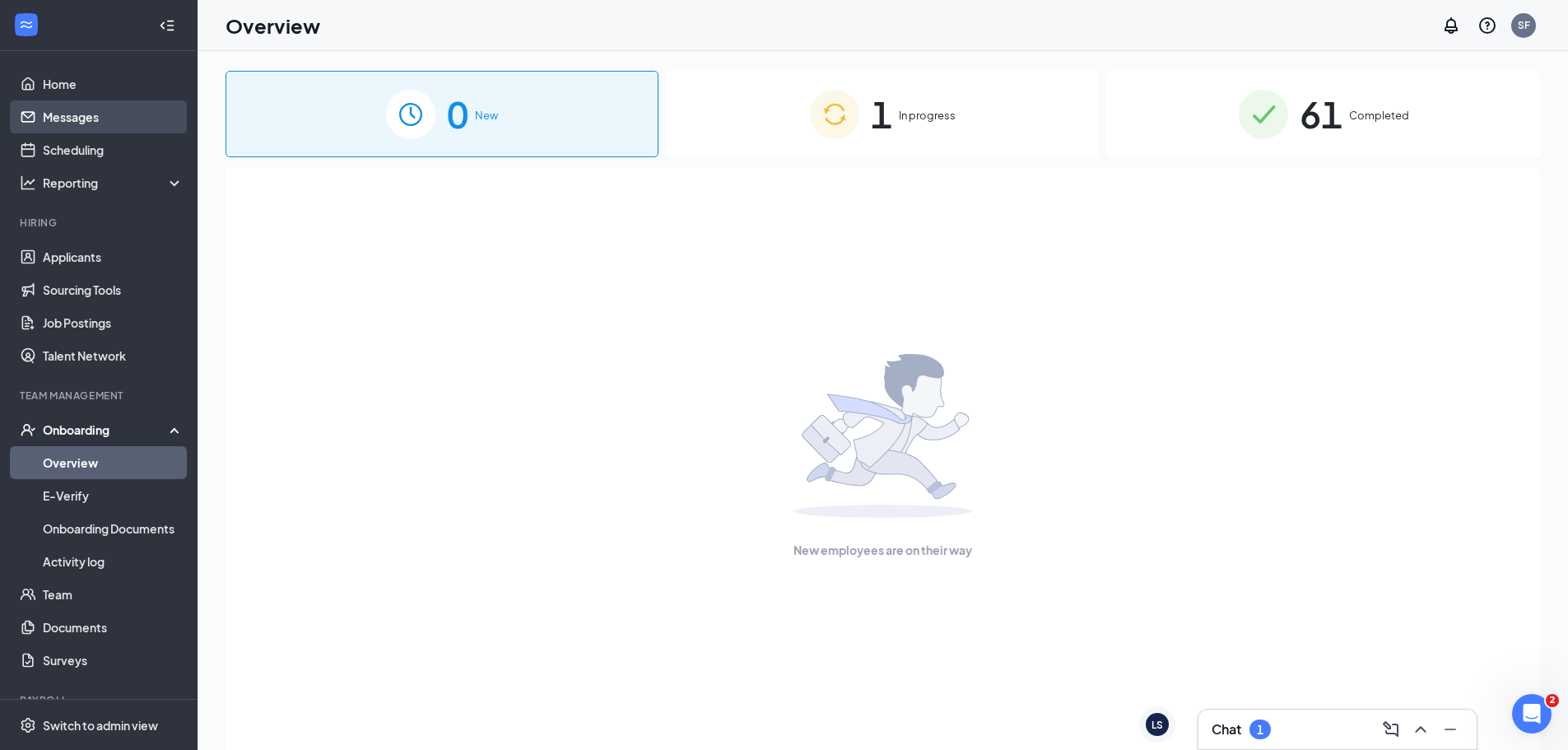
click at [58, 115] on link "Messages" at bounding box center [112, 117] width 140 height 33
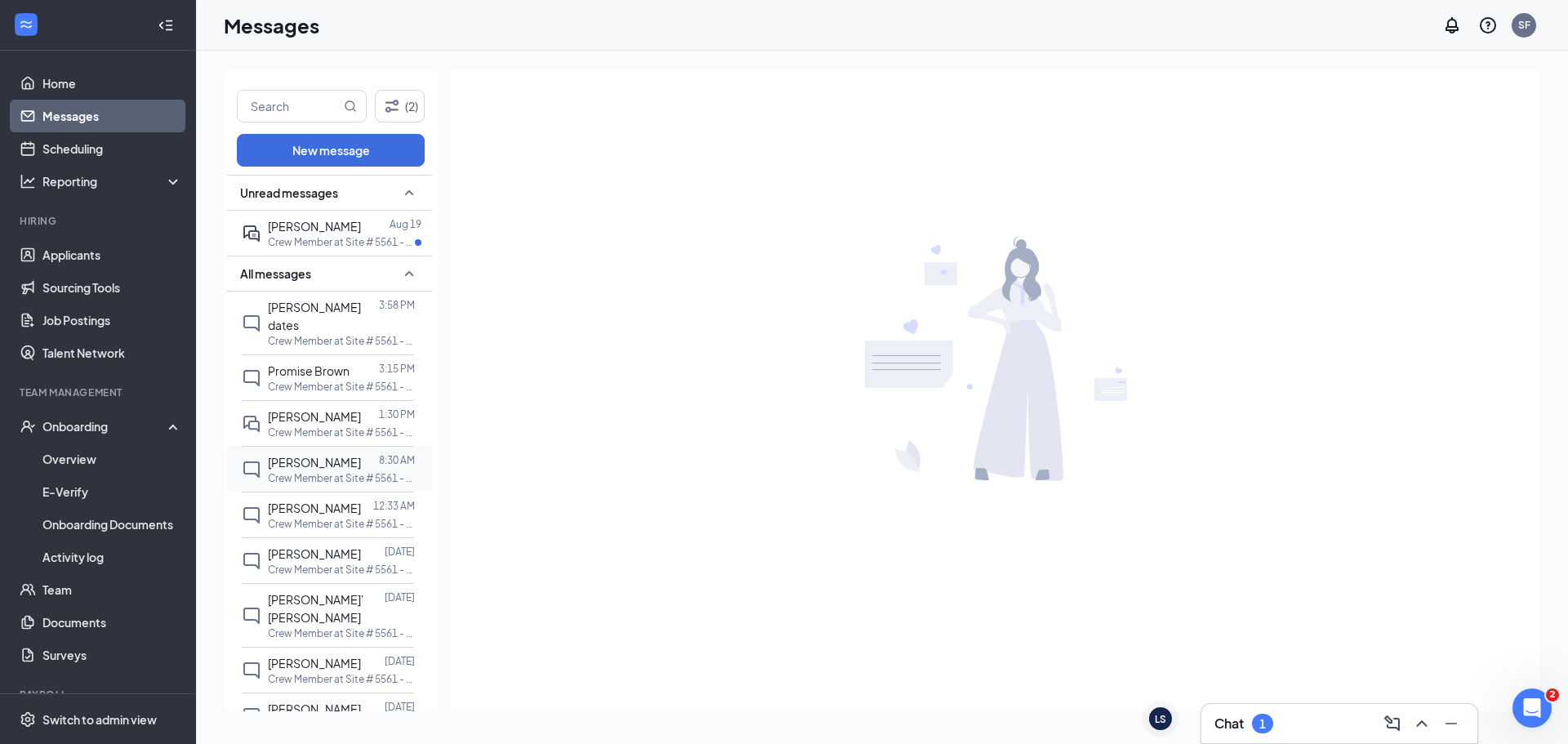
click at [293, 455] on span "[PERSON_NAME]" at bounding box center [314, 462] width 93 height 14
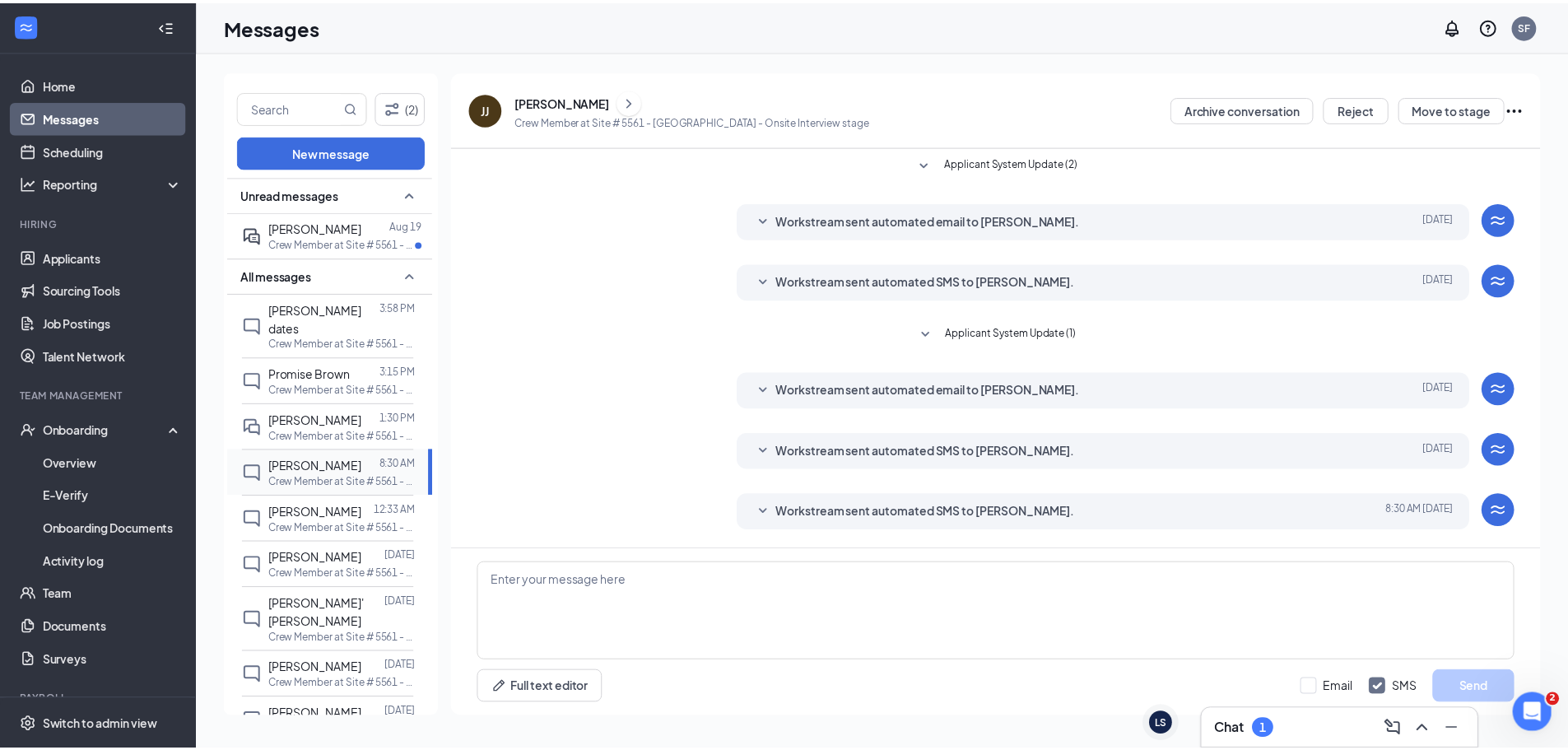
scroll to position [59, 0]
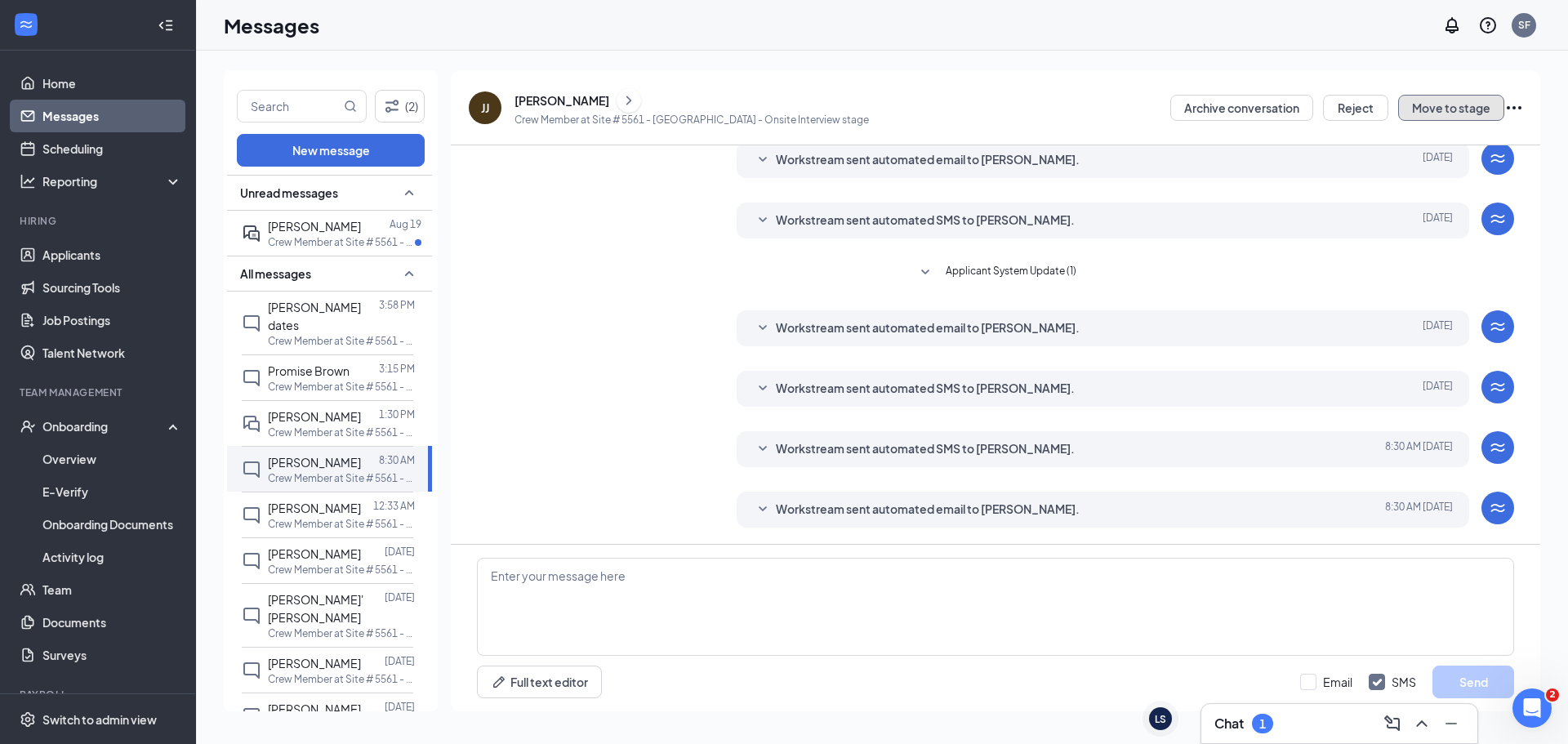
click at [1437, 106] on button "Move to stage" at bounding box center [1451, 107] width 106 height 26
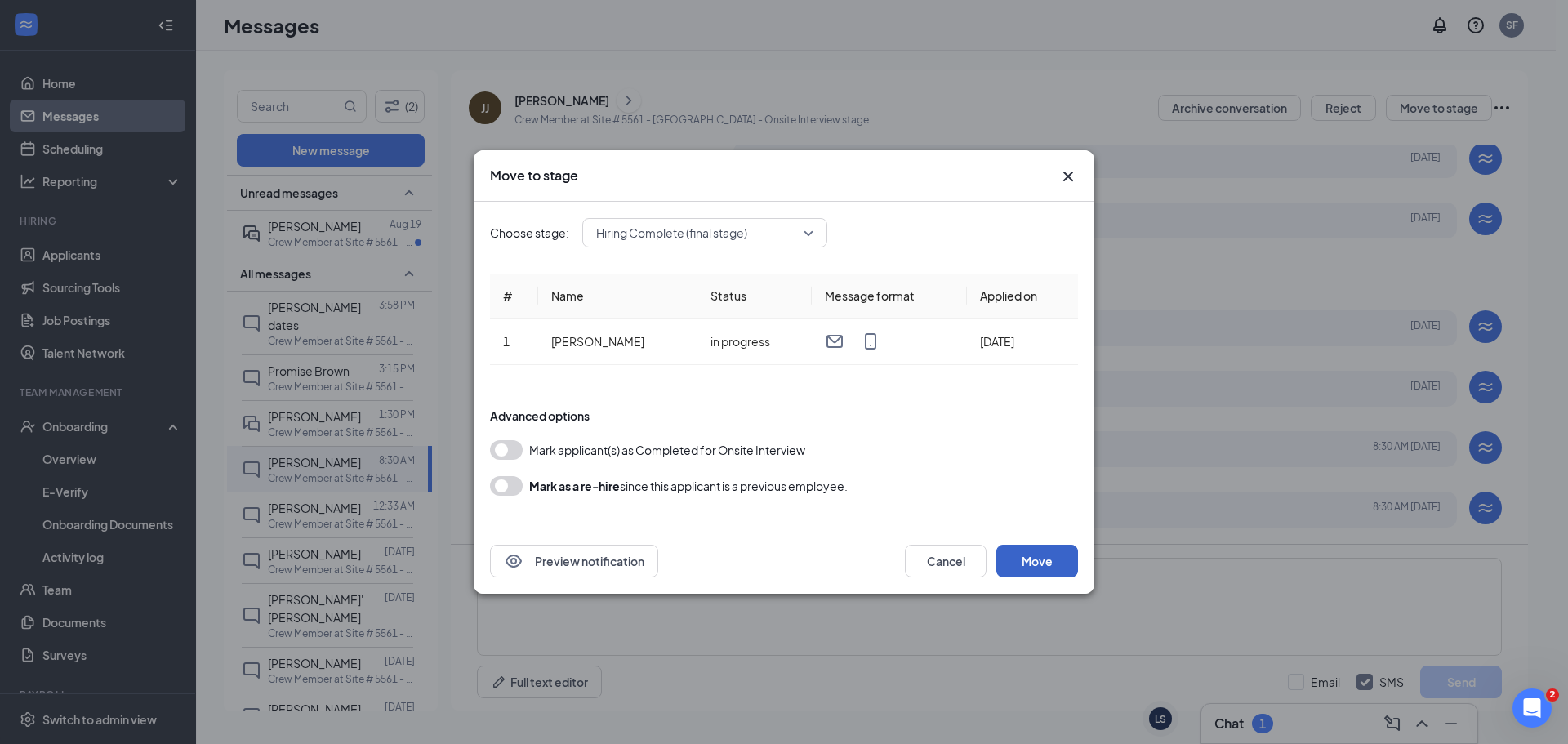
drag, startPoint x: 1043, startPoint y: 564, endPoint x: 1034, endPoint y: 559, distance: 10.3
click at [1043, 563] on button "Move" at bounding box center [1037, 561] width 82 height 32
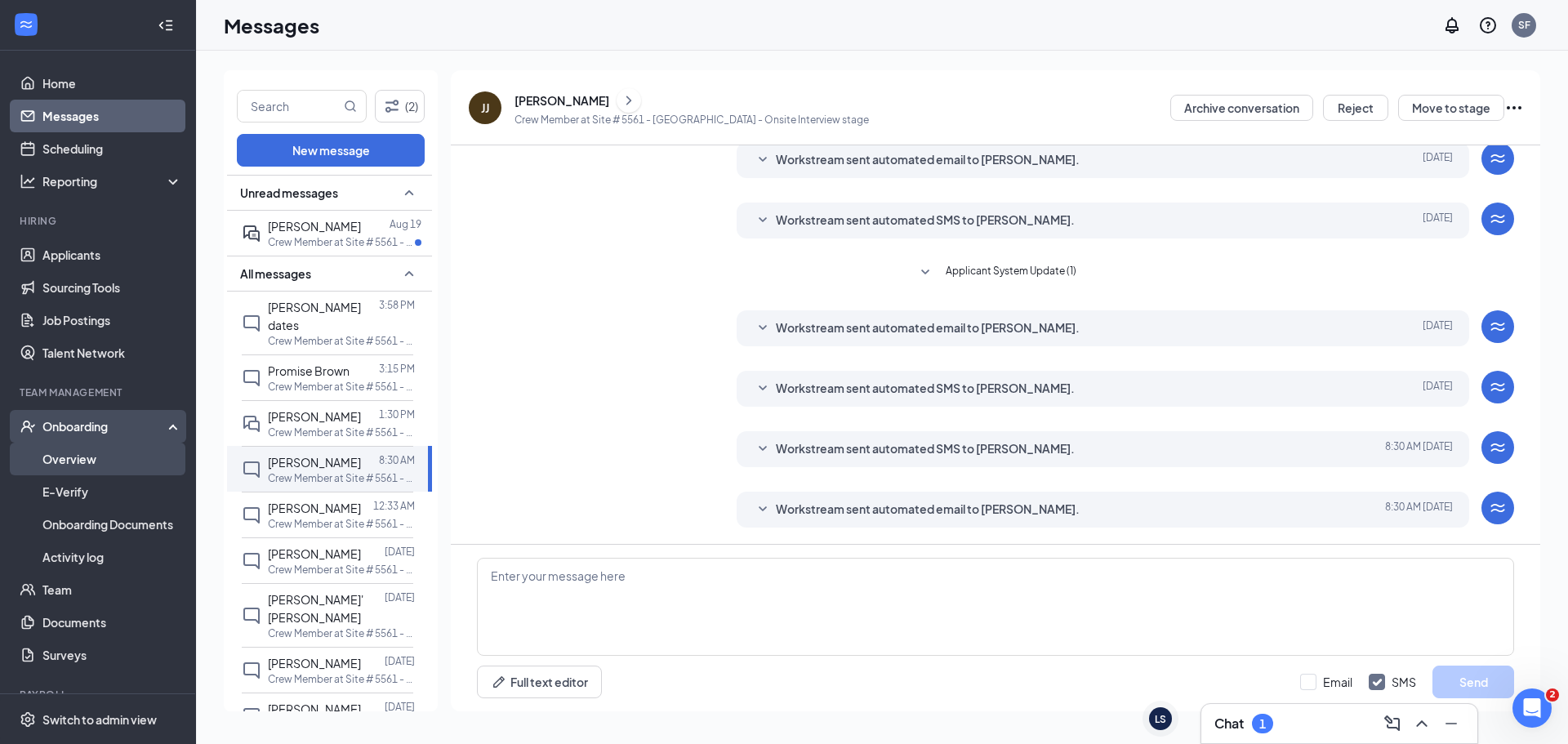
click at [84, 457] on link "Overview" at bounding box center [111, 459] width 139 height 32
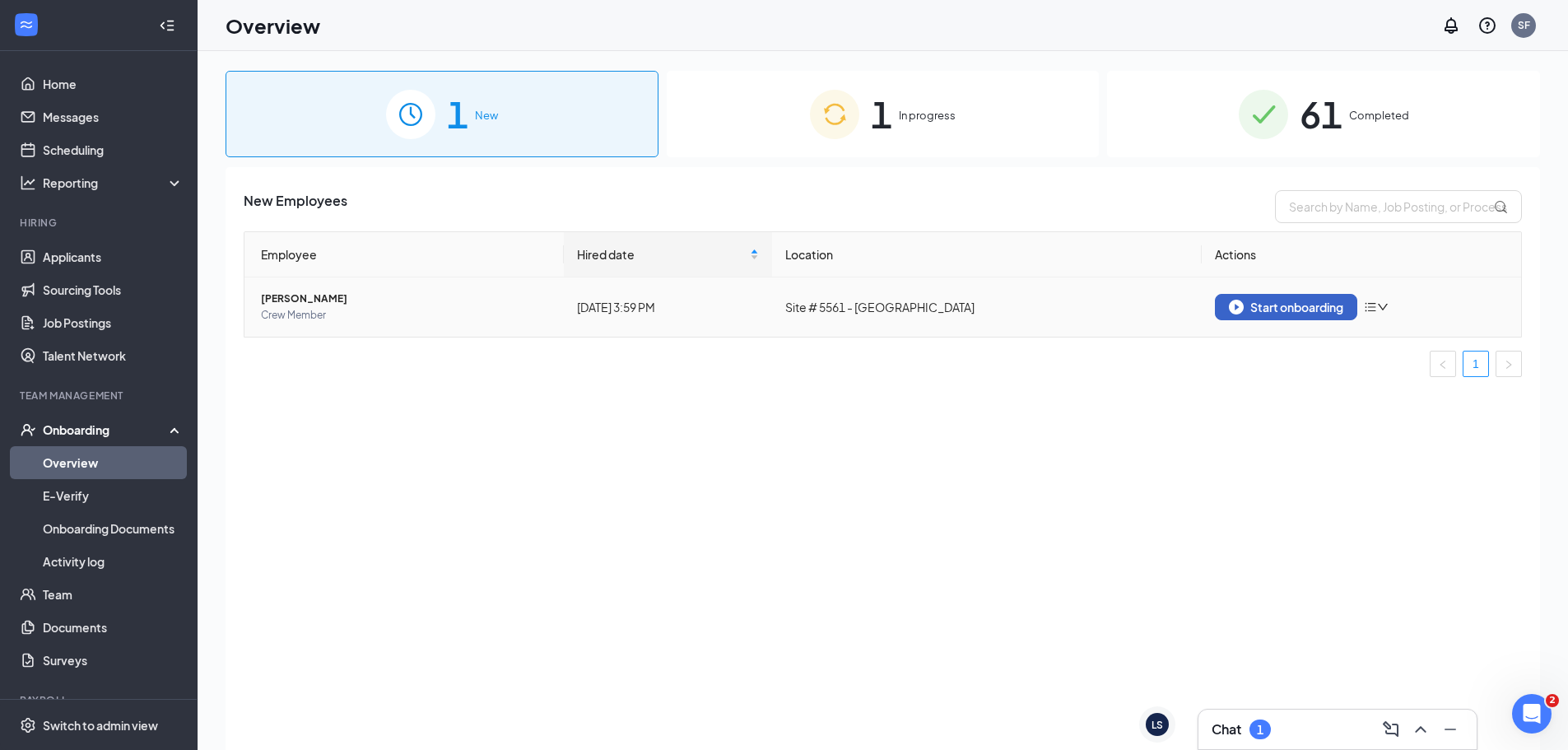
click at [1301, 310] on div "Start onboarding" at bounding box center [1286, 307] width 114 height 14
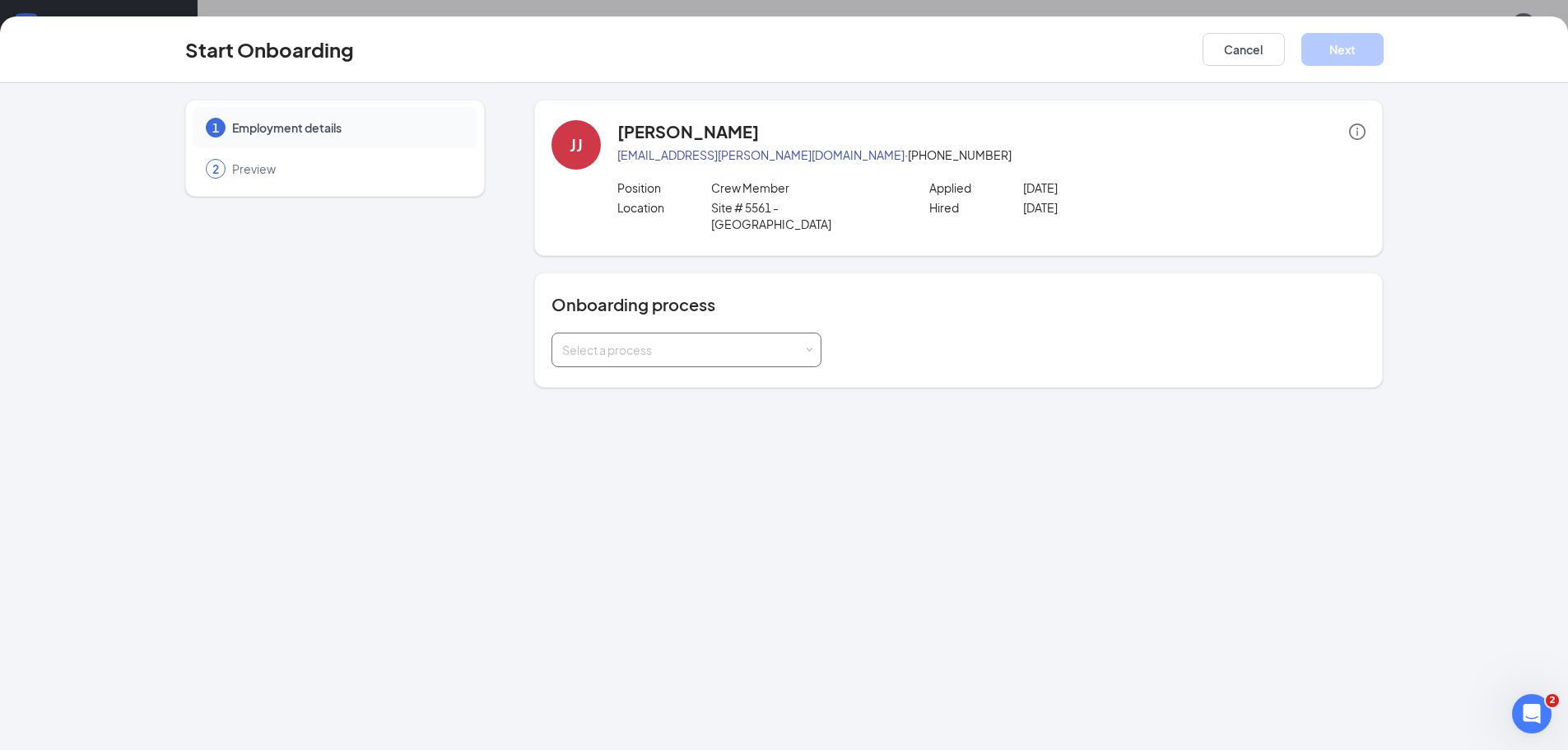
click at [807, 347] on span at bounding box center [810, 351] width 7 height 7
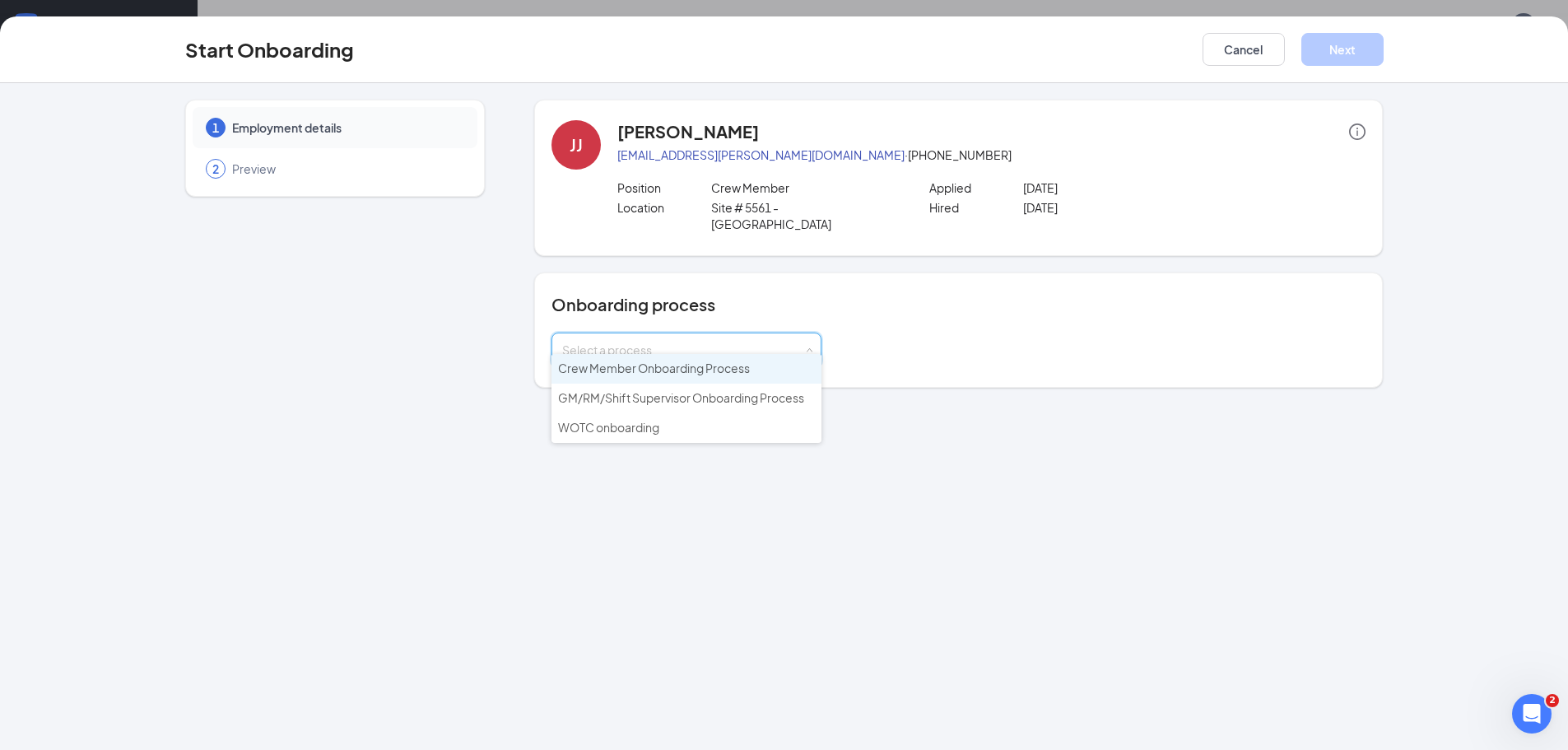
click at [711, 374] on span "Crew Member Onboarding Process" at bounding box center [654, 368] width 192 height 14
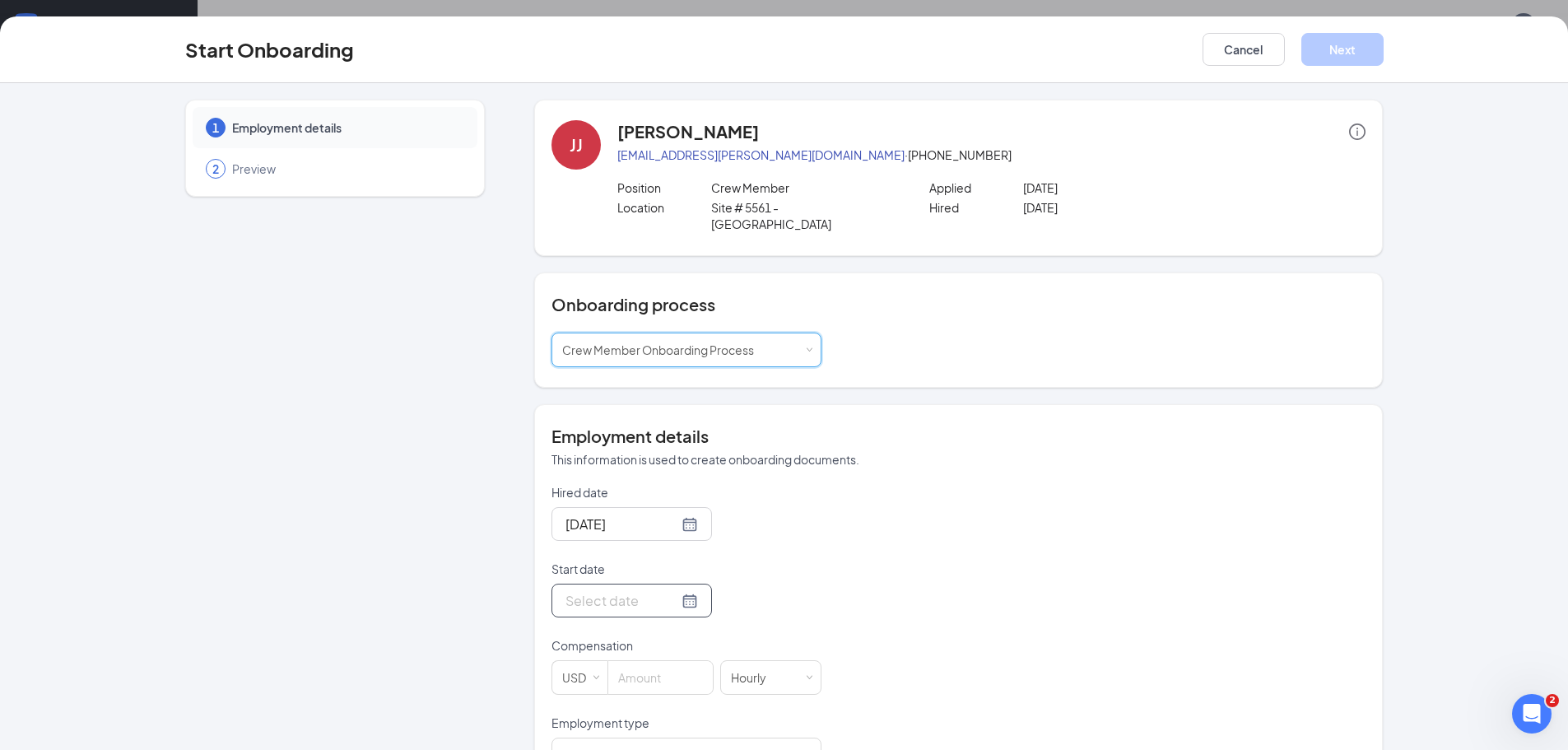
click at [667, 591] on div at bounding box center [631, 601] width 132 height 21
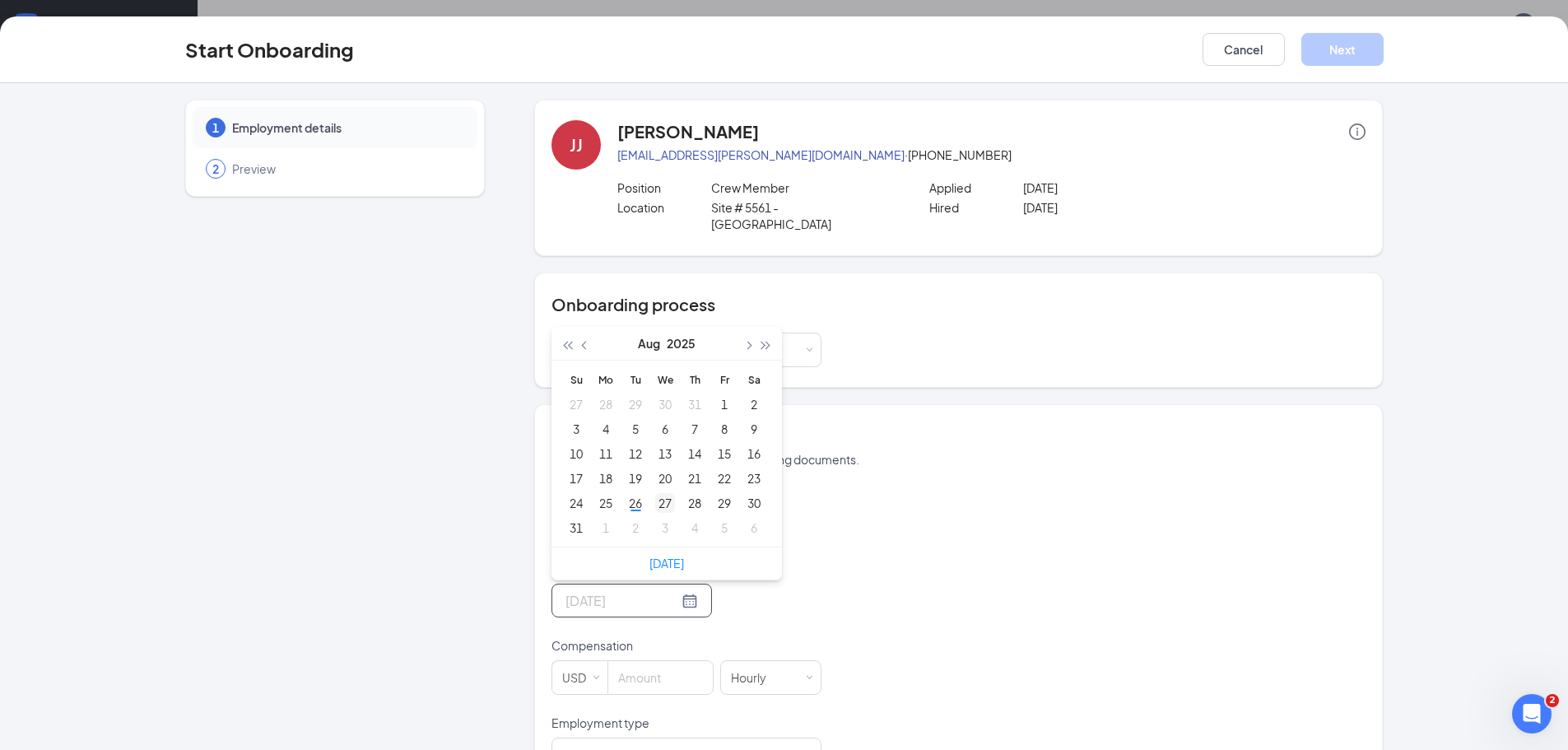
type input "[DATE]"
click at [663, 493] on div "27" at bounding box center [665, 503] width 20 height 20
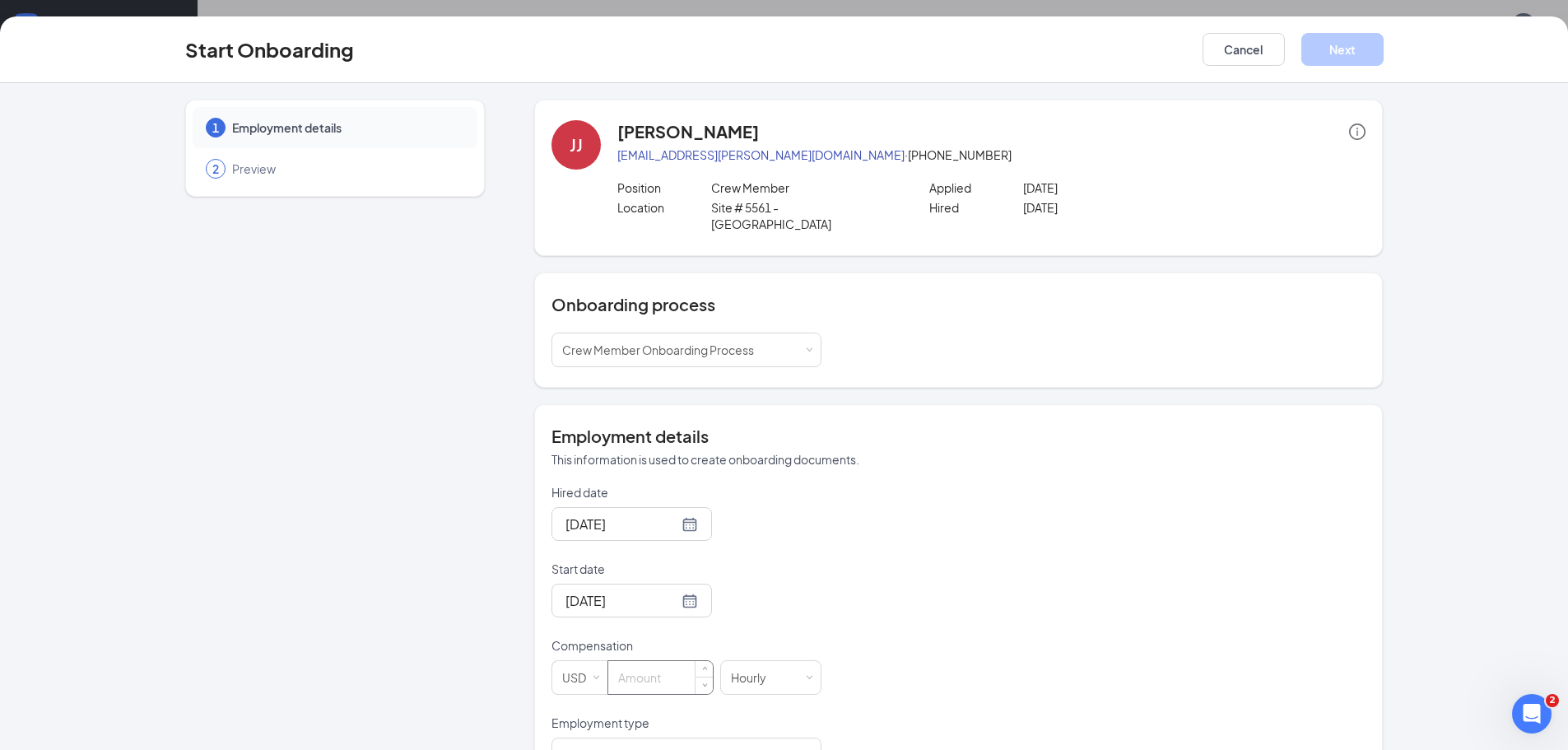
click at [650, 662] on input at bounding box center [660, 678] width 104 height 33
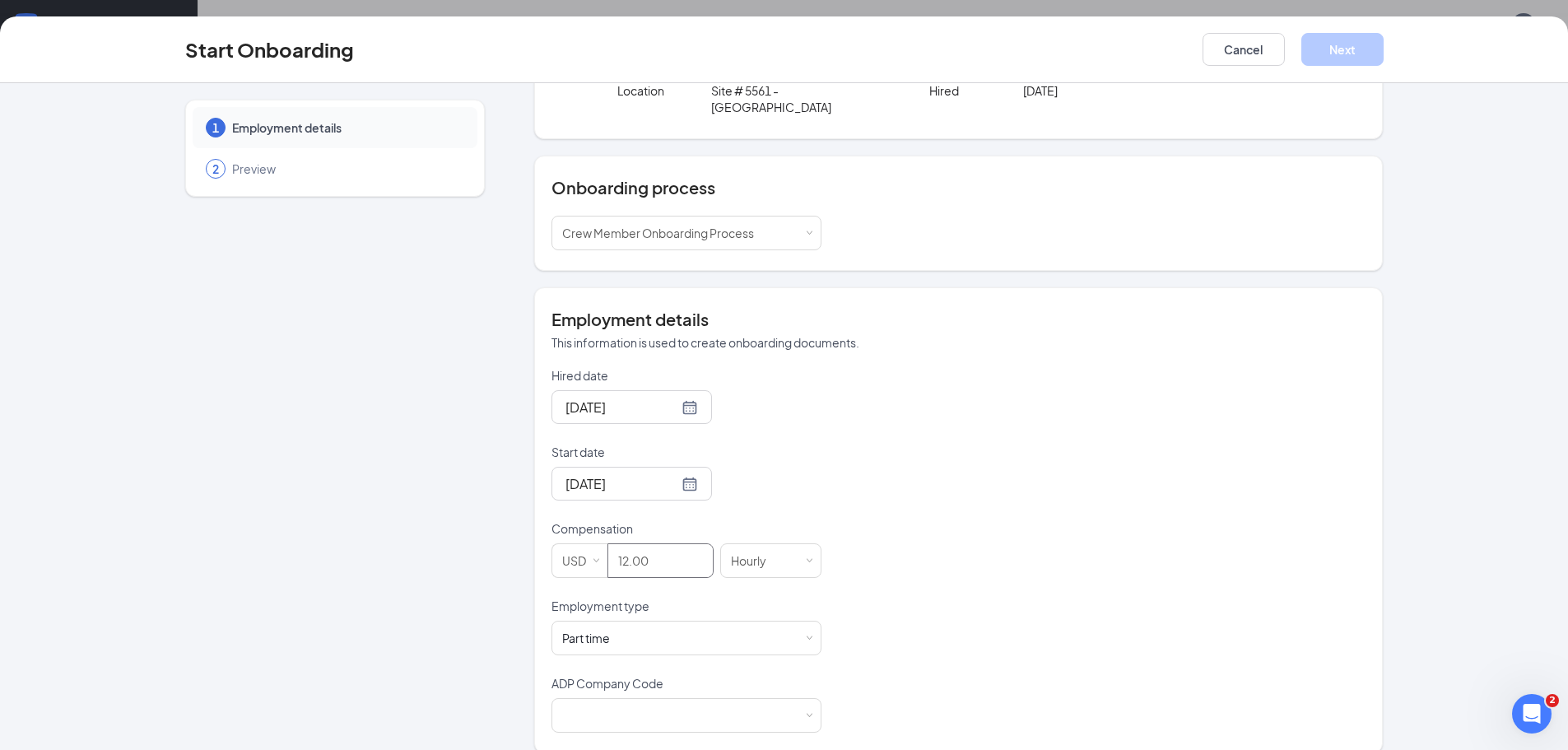
scroll to position [120, 0]
type input "12"
click at [797, 696] on div at bounding box center [687, 712] width 248 height 33
click at [737, 726] on li "B6X - Wenmarr Management Company LLC" at bounding box center [680, 730] width 270 height 27
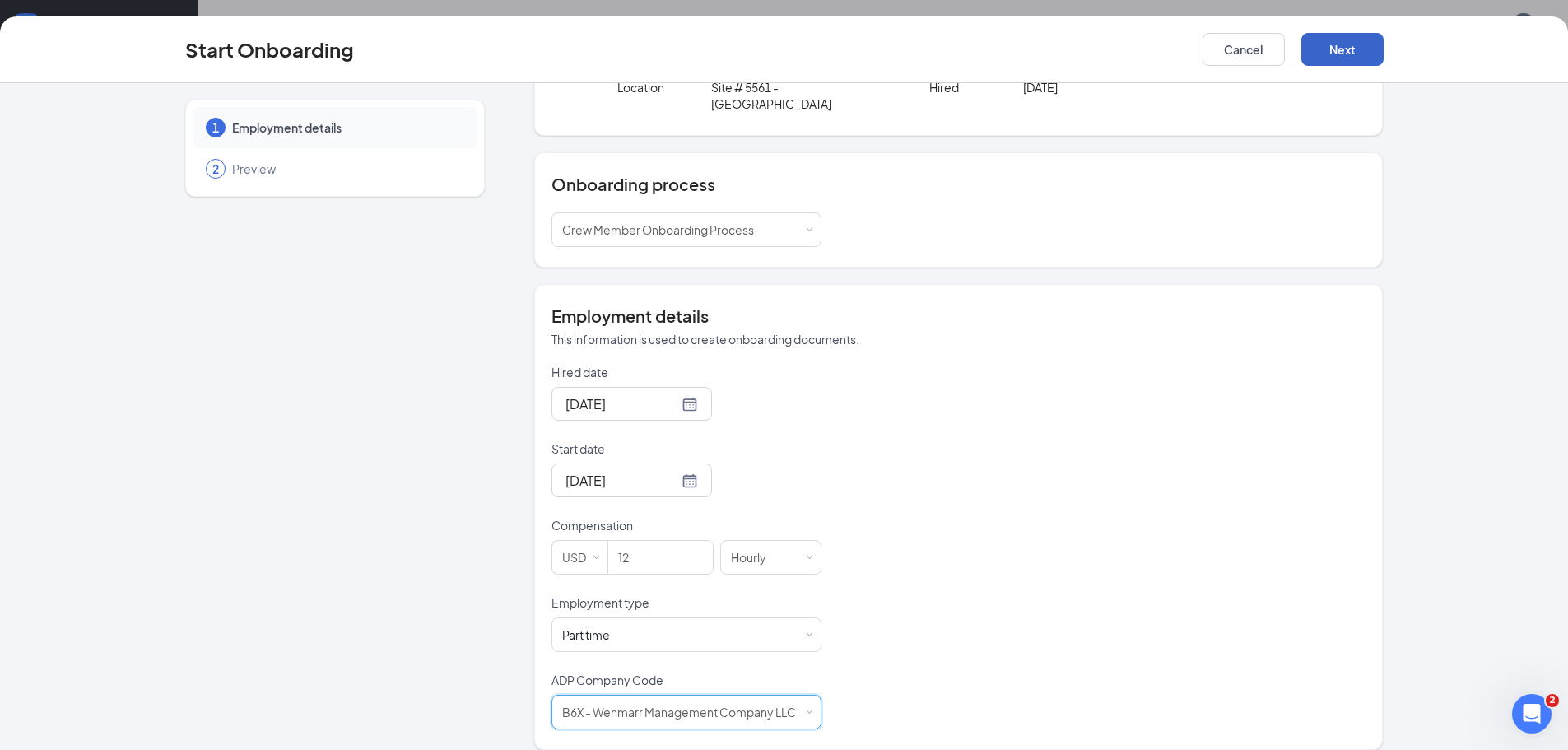
click at [1352, 49] on button "Next" at bounding box center [1342, 49] width 82 height 33
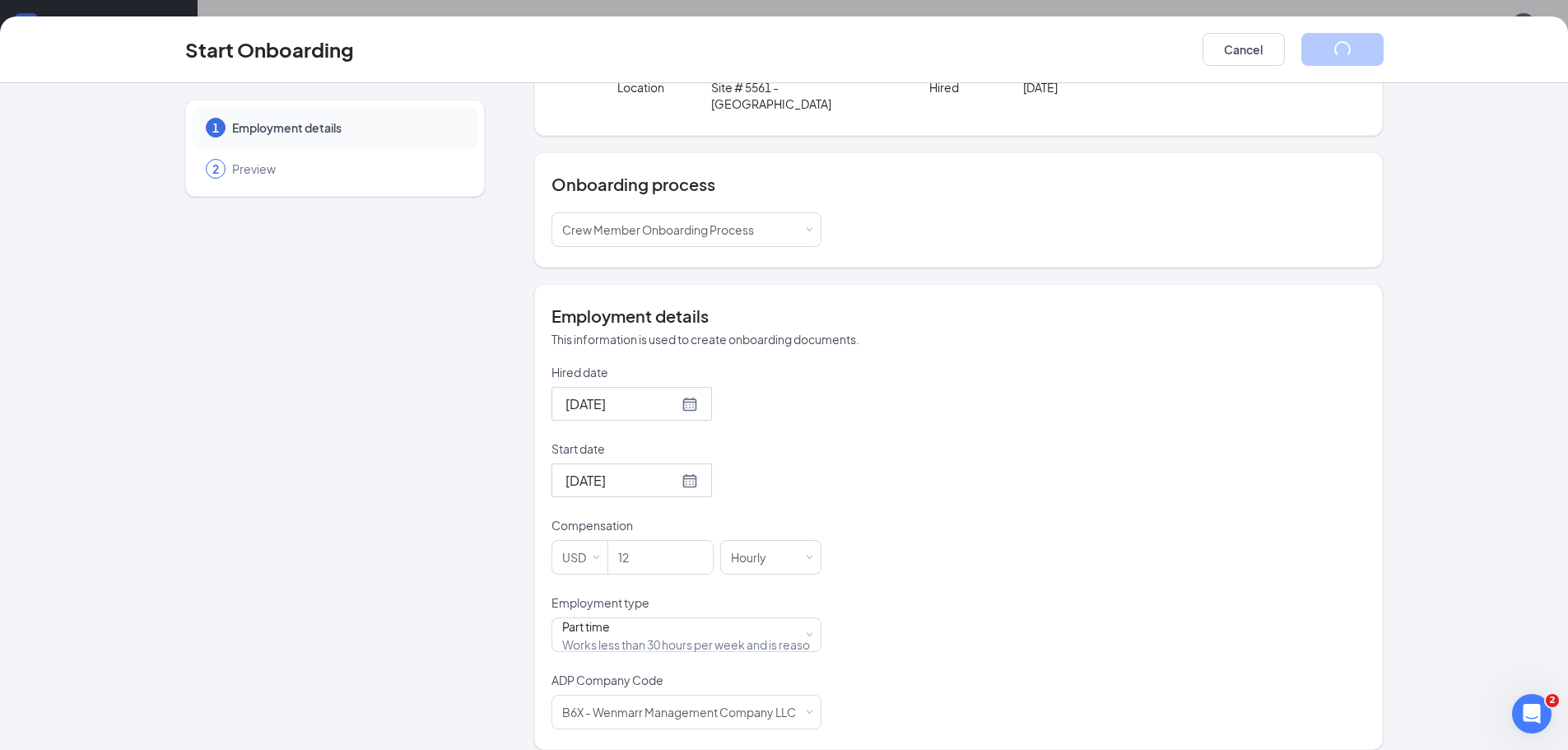
scroll to position [0, 0]
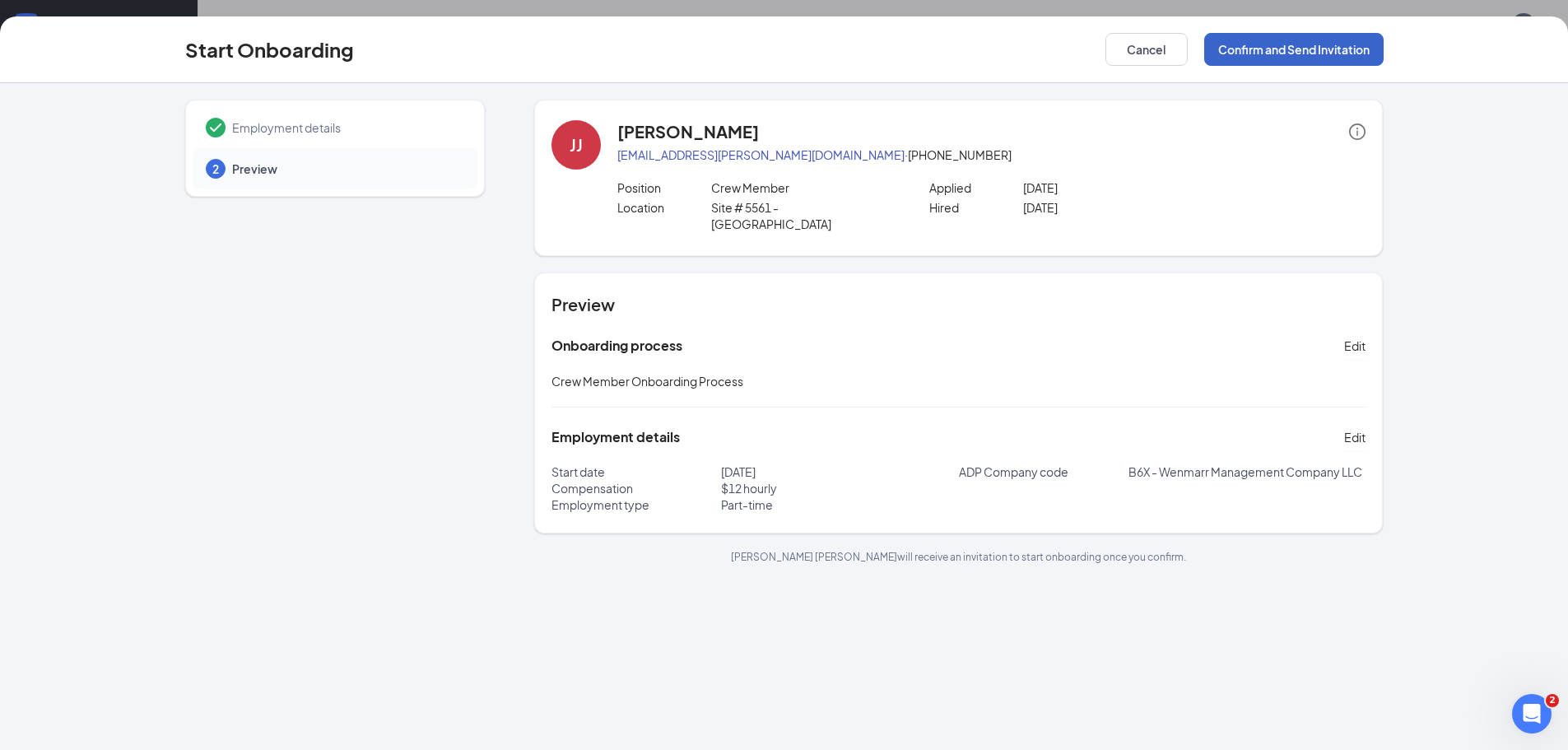
click at [1327, 47] on button "Confirm and Send Invitation" at bounding box center [1294, 49] width 179 height 33
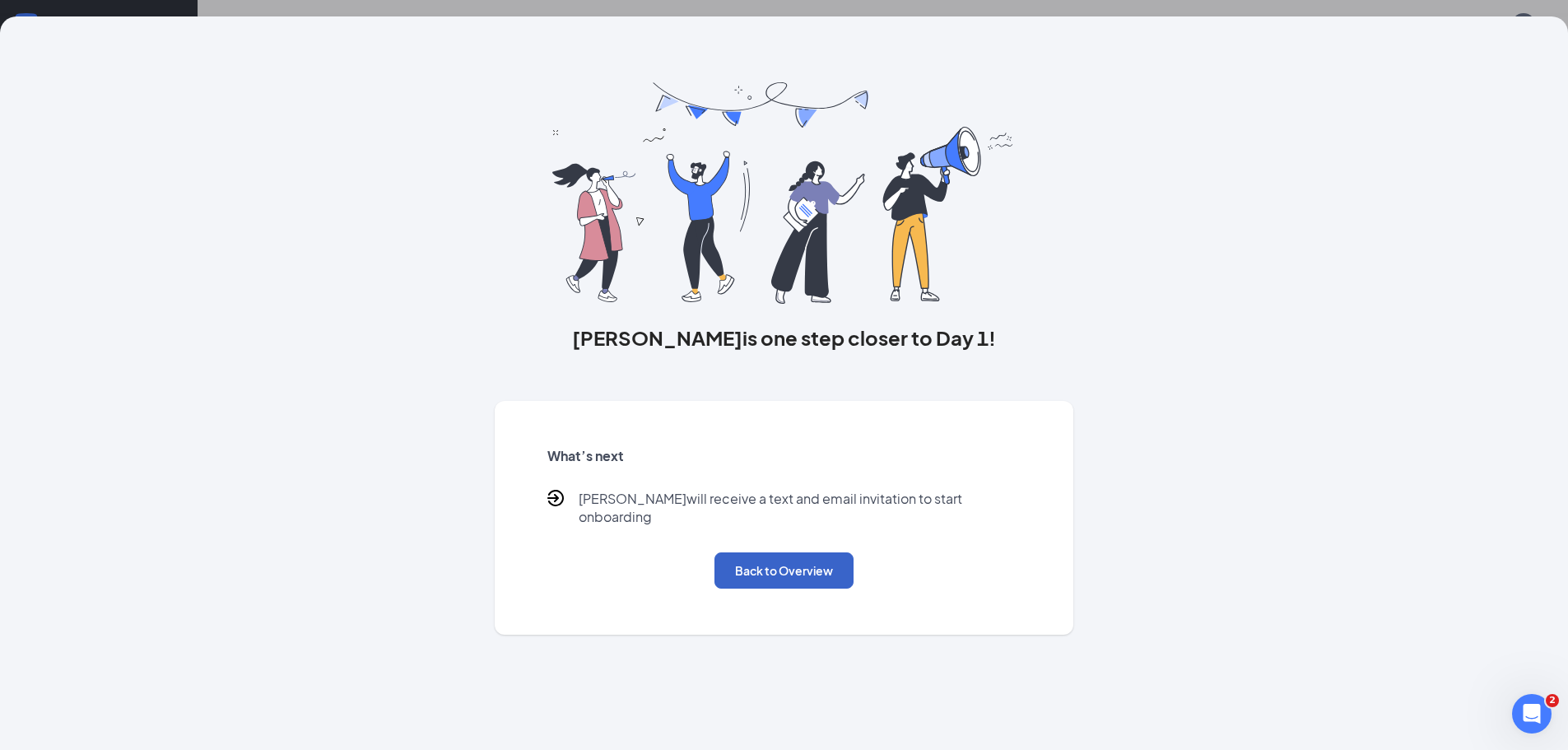
click at [832, 561] on button "Back to Overview" at bounding box center [784, 571] width 139 height 36
